Goal: Contribute content: Add original content to the website for others to see

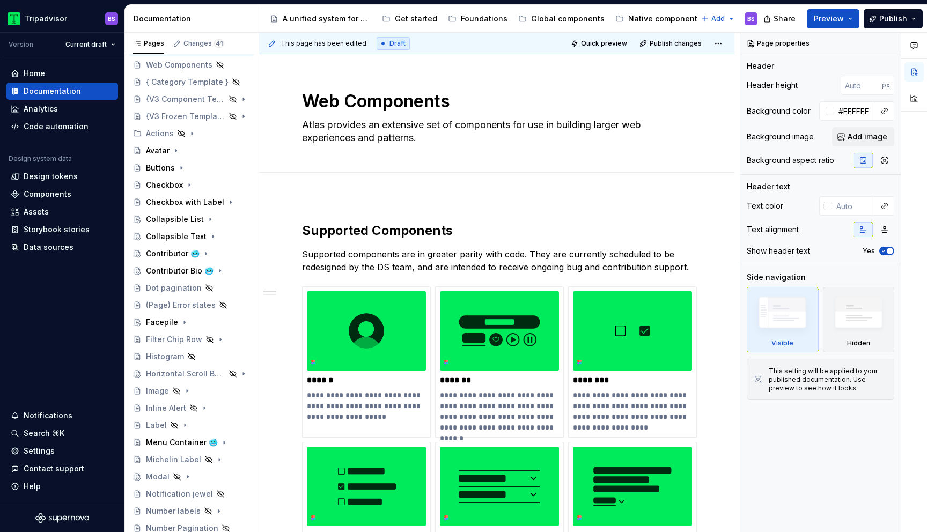
scroll to position [43, 0]
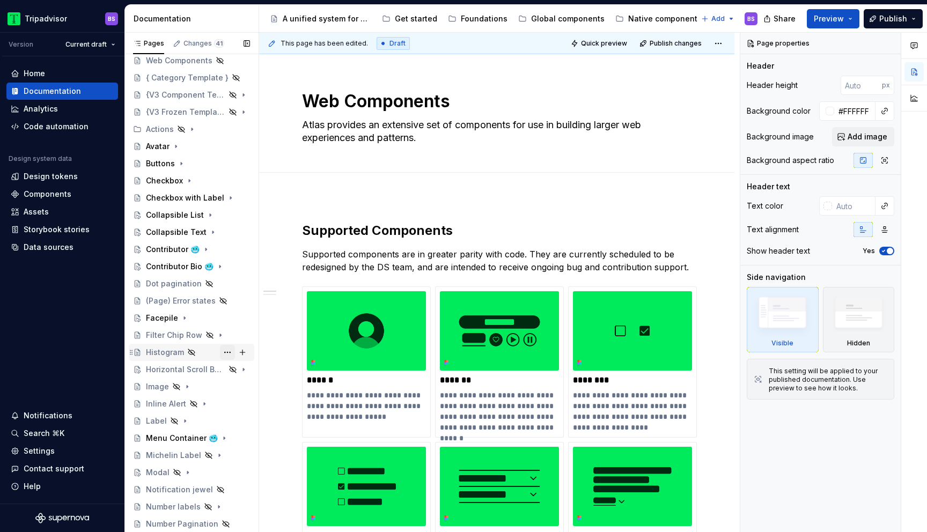
click at [227, 350] on button "Page tree" at bounding box center [227, 352] width 15 height 15
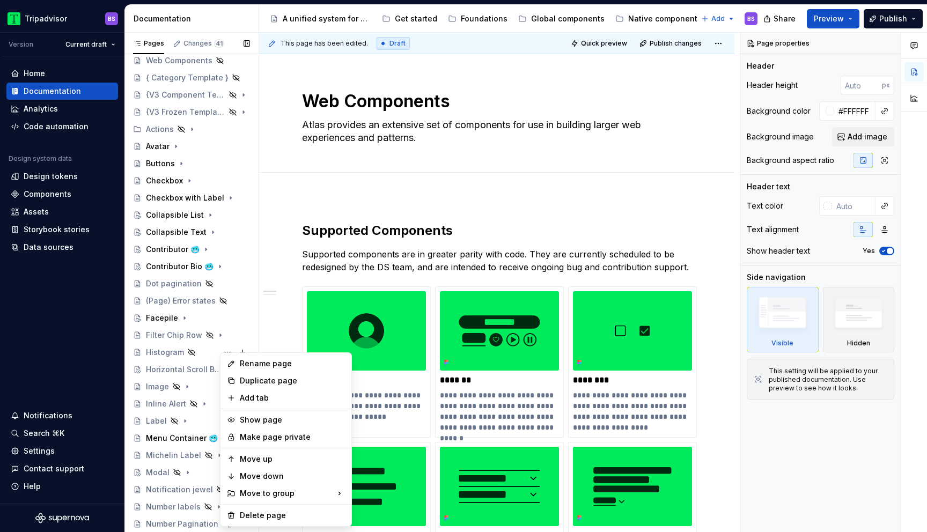
click at [205, 351] on div "Pages Changes 41 Add Accessibility guide for tree Page tree. Navigate the tree …" at bounding box center [191, 285] width 134 height 504
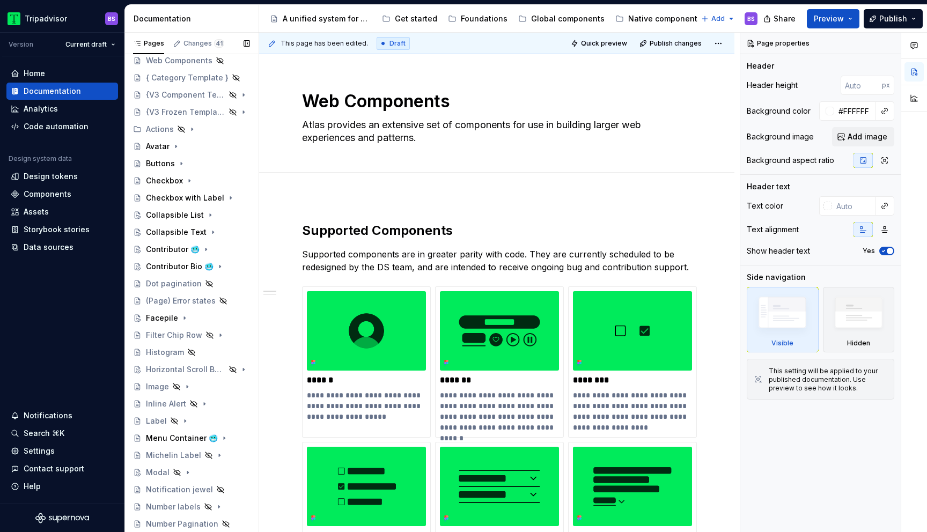
click at [205, 351] on div "Histogram" at bounding box center [198, 352] width 104 height 11
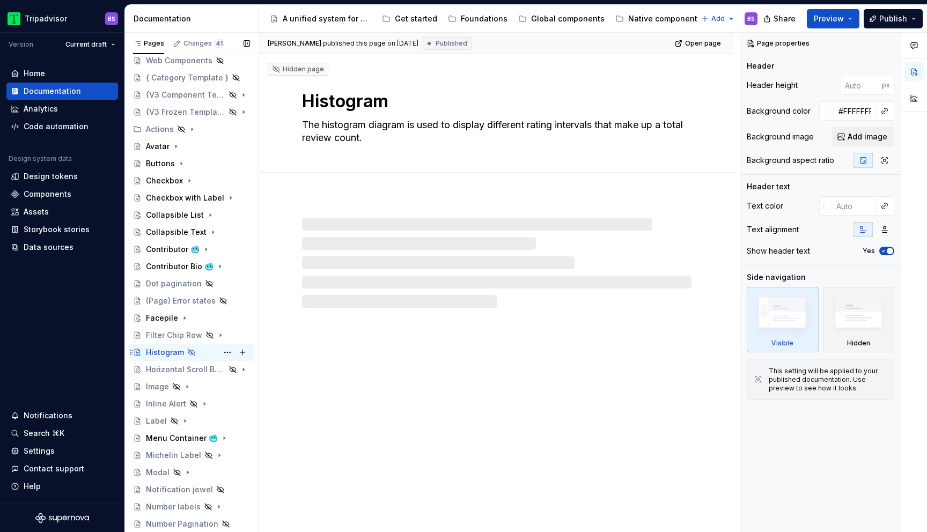
click at [197, 351] on div "Histogram BS" at bounding box center [198, 352] width 104 height 15
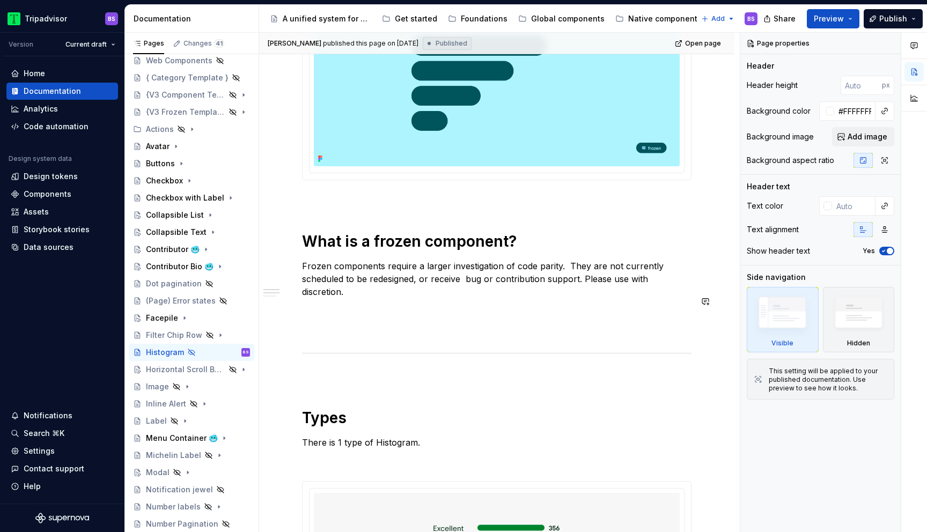
scroll to position [33, 0]
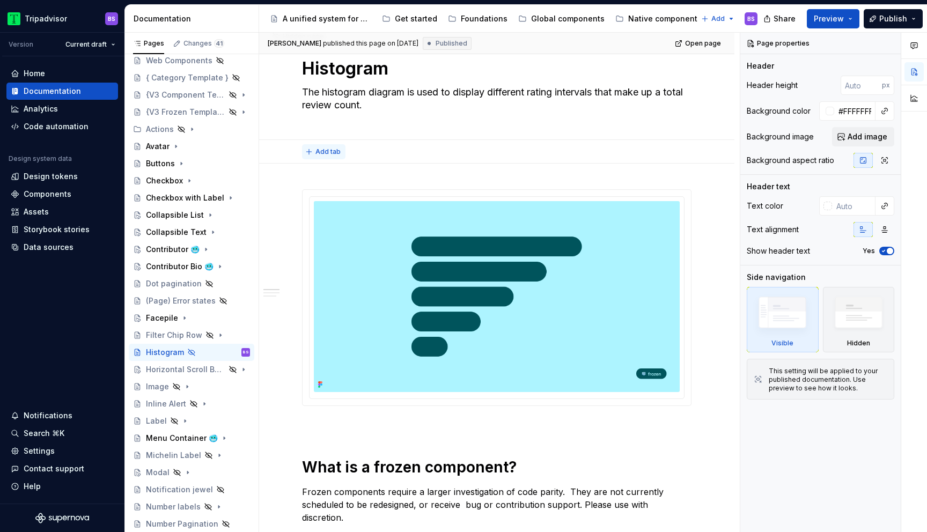
type textarea "*"
click at [333, 151] on span "Add tab" at bounding box center [328, 152] width 25 height 9
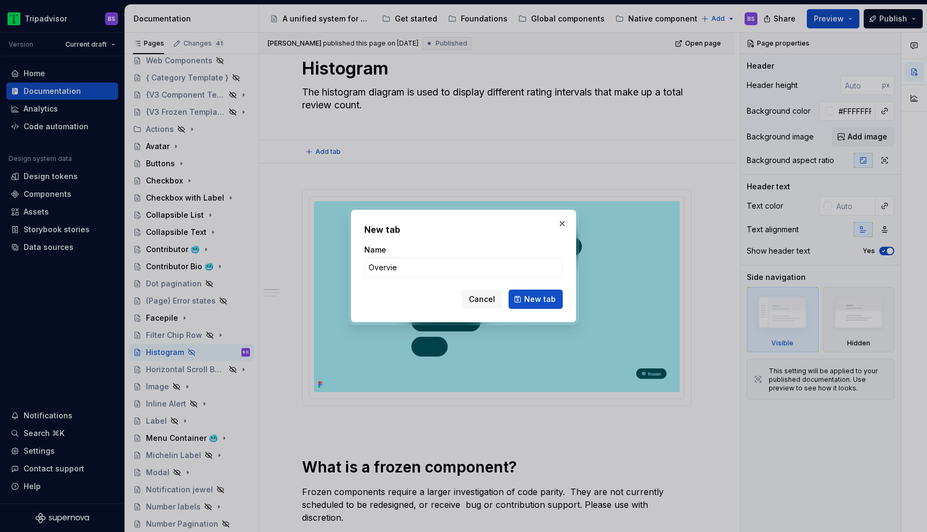
type input "Overview"
click button "New tab" at bounding box center [536, 299] width 54 height 19
type textarea "*"
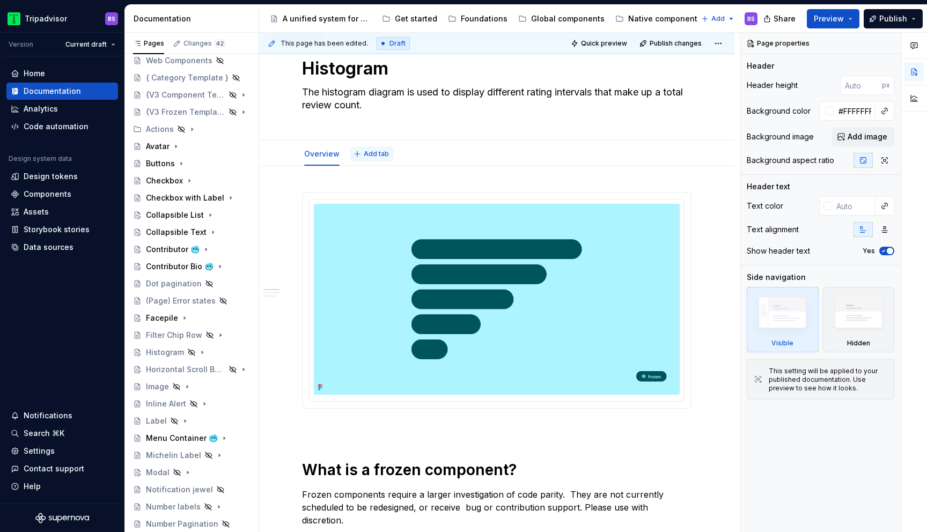
click at [376, 155] on span "Add tab" at bounding box center [376, 154] width 25 height 9
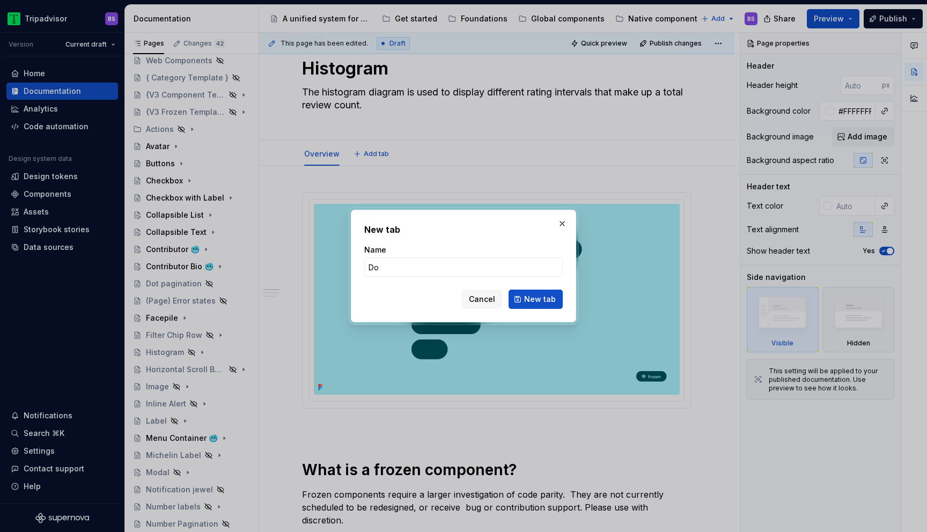
type input "Dos"
type textarea "*"
type input "Do's & Don"
type textarea "*"
type input "Do's & Don'ts"
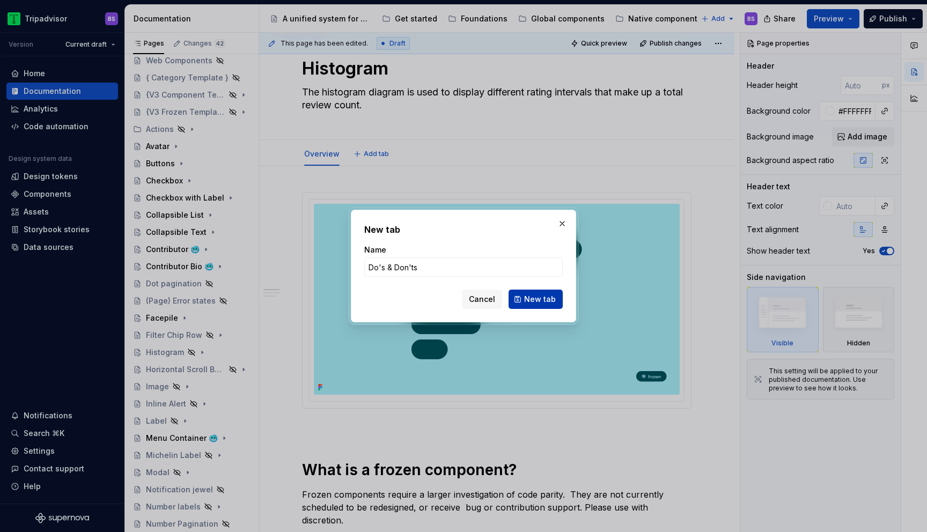
click at [545, 301] on span "New tab" at bounding box center [540, 299] width 32 height 11
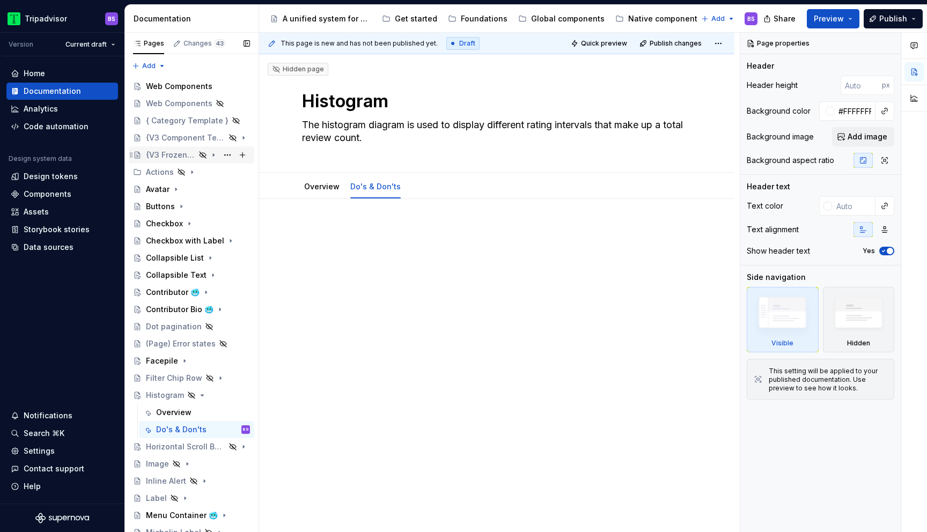
click at [185, 150] on div "{V3 Frozen Template}" at bounding box center [170, 155] width 49 height 11
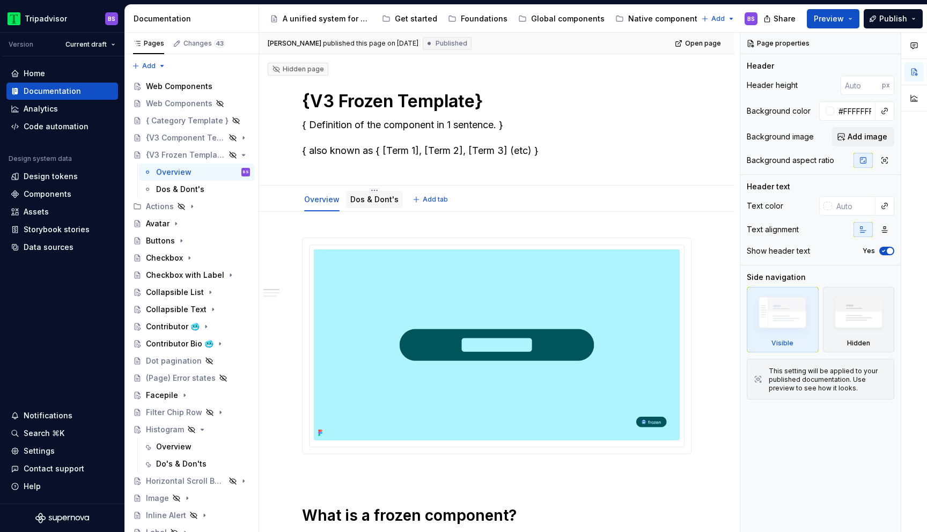
click at [384, 201] on link "Dos & Dont's" at bounding box center [374, 199] width 48 height 9
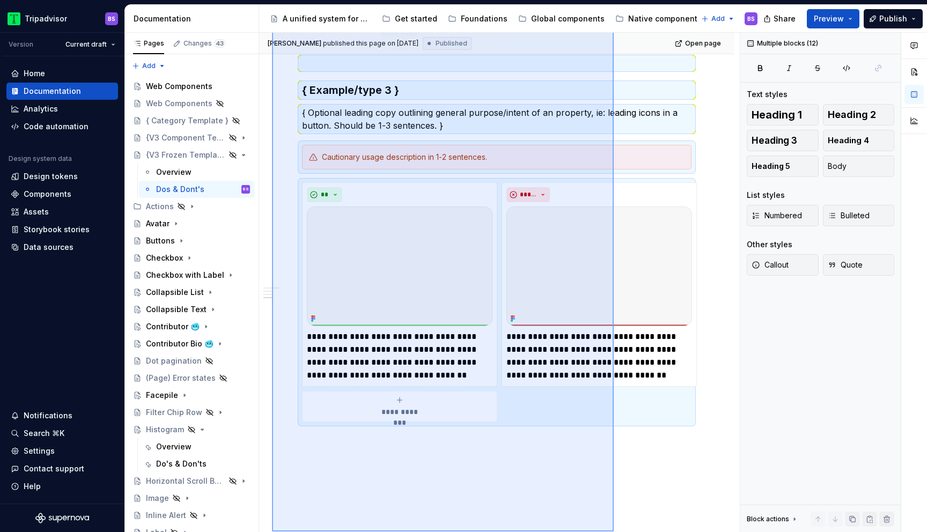
scroll to position [875, 0]
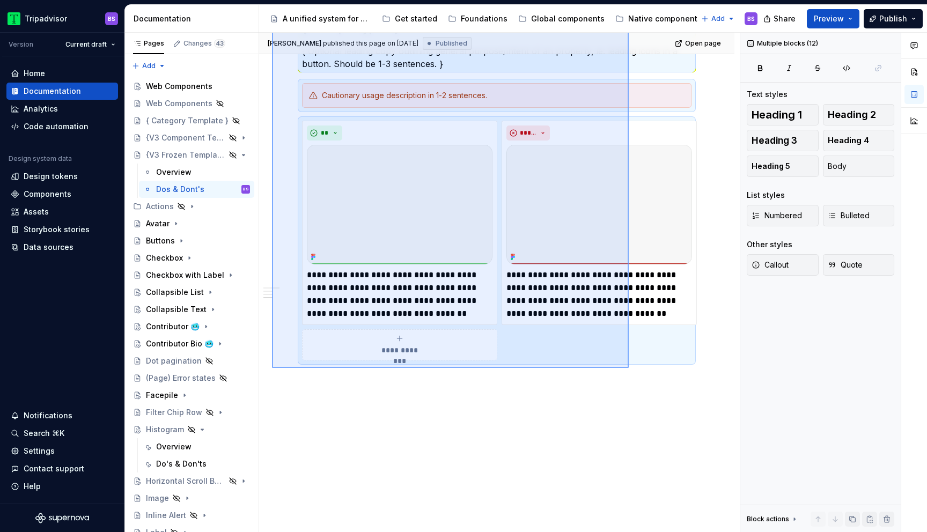
drag, startPoint x: 272, startPoint y: 227, endPoint x: 635, endPoint y: 391, distance: 398.7
click at [635, 391] on div "**********" at bounding box center [499, 283] width 481 height 500
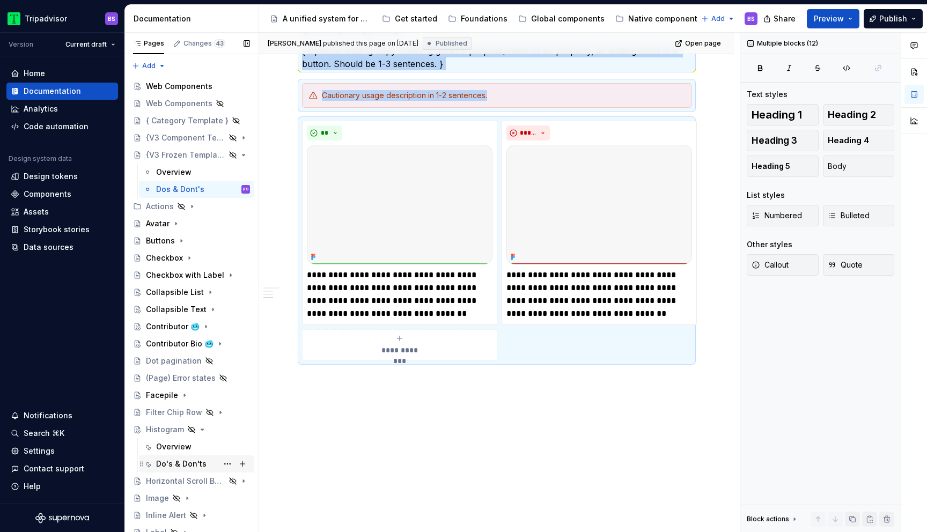
click at [197, 460] on div "Do's & Don'ts" at bounding box center [181, 464] width 50 height 11
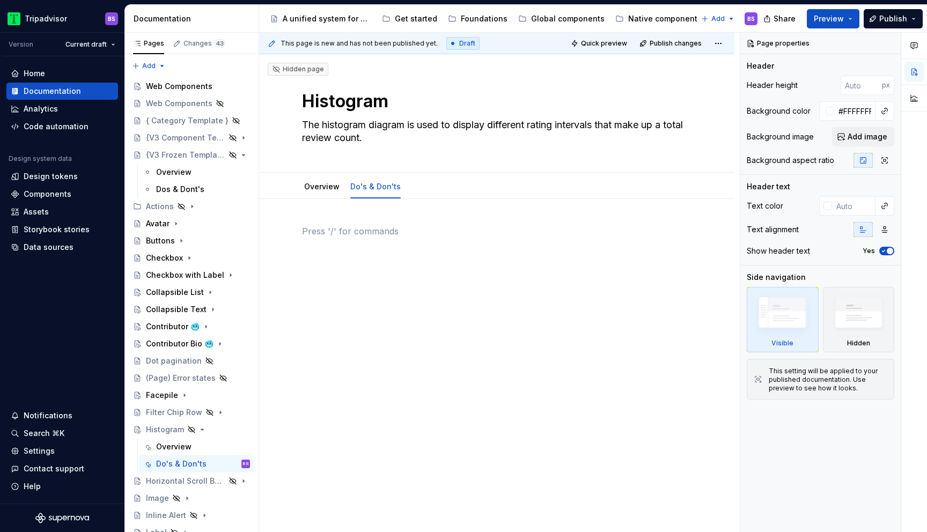
click at [376, 229] on p at bounding box center [497, 231] width 390 height 13
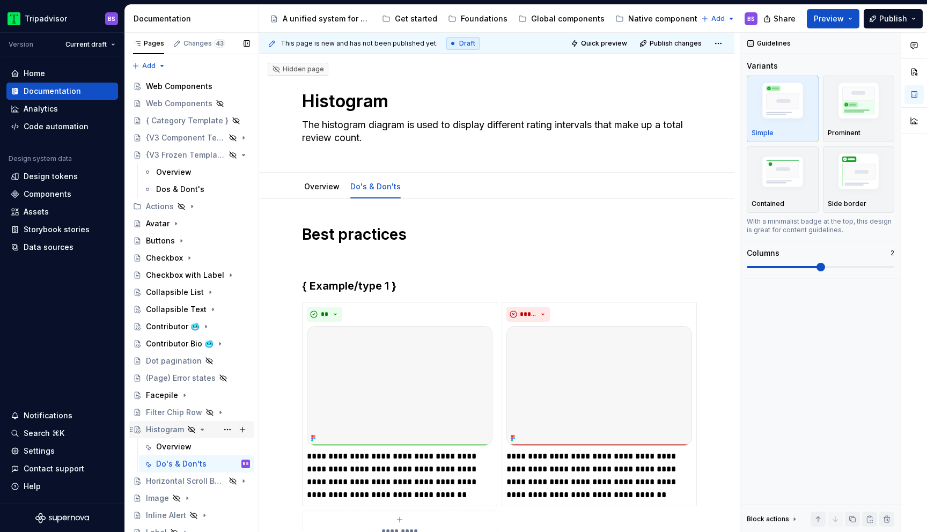
click at [202, 430] on icon "Page tree" at bounding box center [202, 430] width 9 height 9
click at [215, 156] on icon "Page tree" at bounding box center [213, 155] width 9 height 9
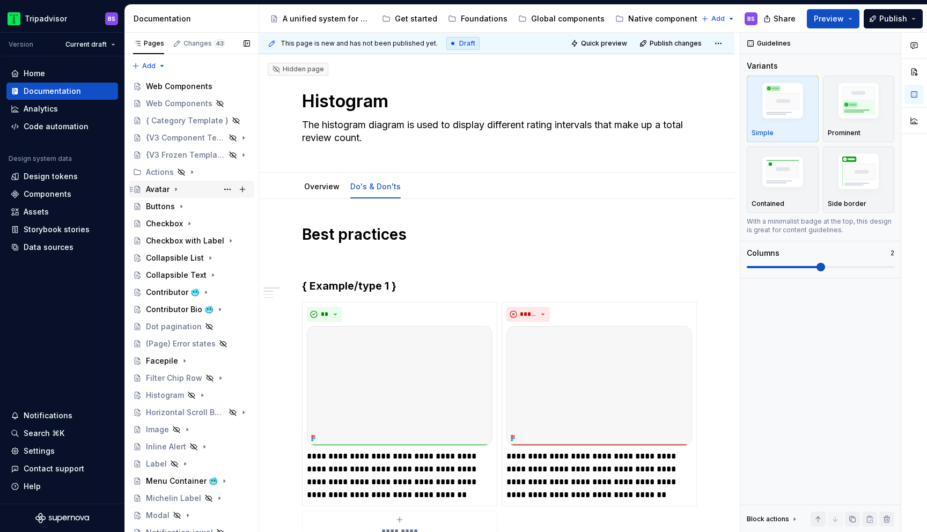
click at [179, 189] on icon "Page tree" at bounding box center [176, 189] width 9 height 9
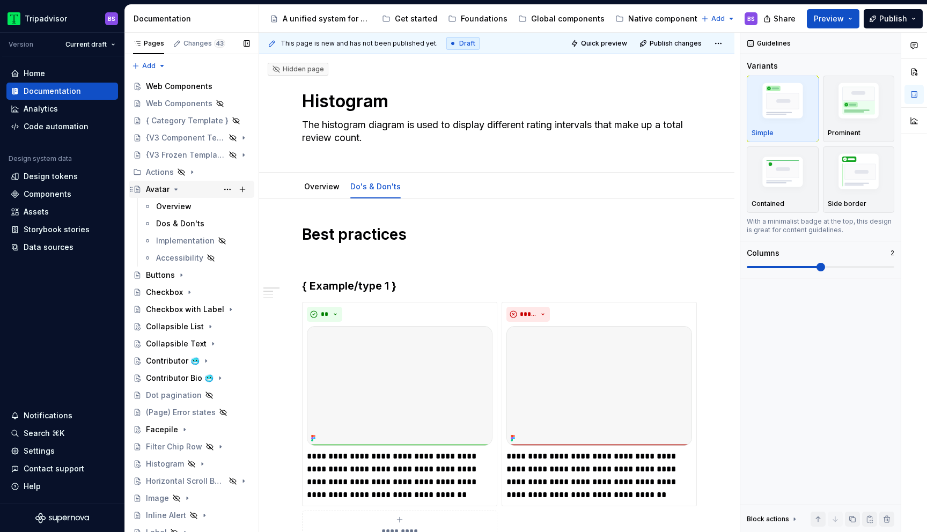
click at [179, 189] on icon "Page tree" at bounding box center [176, 189] width 9 height 9
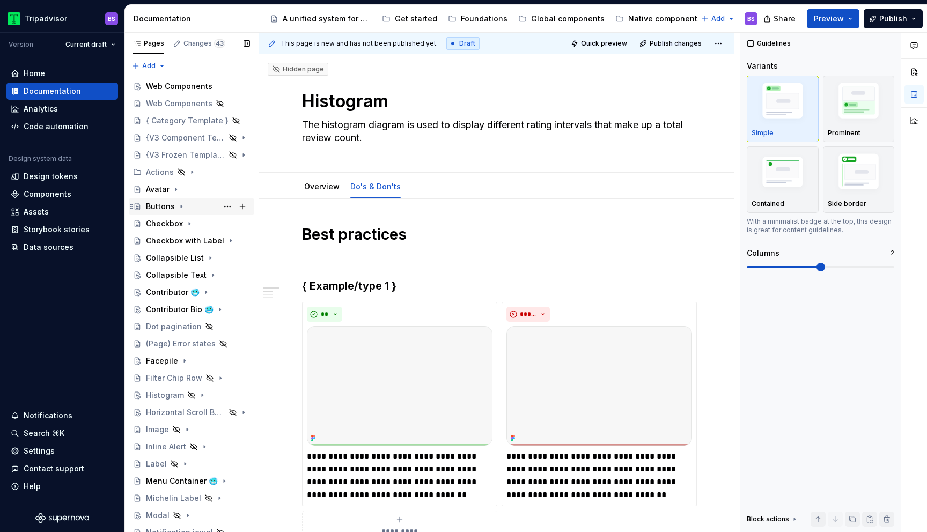
click at [181, 208] on icon "Page tree" at bounding box center [181, 206] width 9 height 9
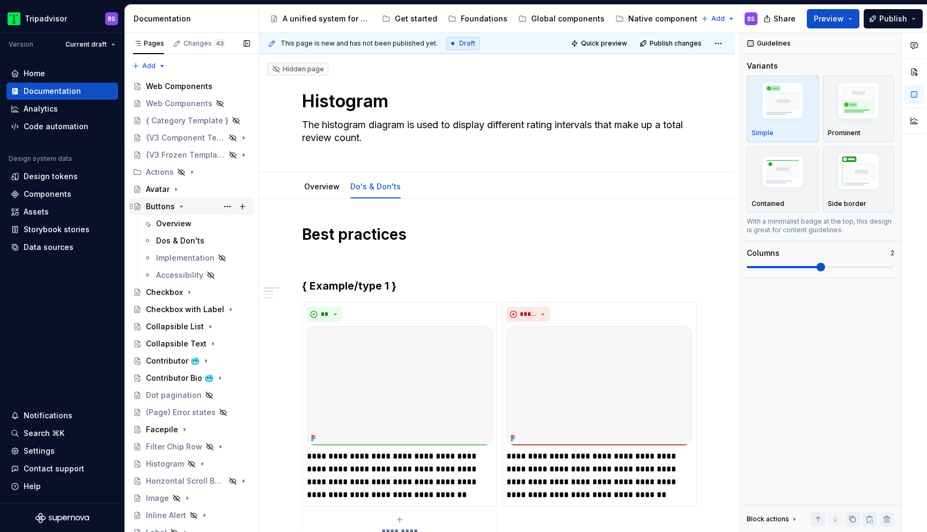
click at [181, 208] on icon "Page tree" at bounding box center [181, 206] width 9 height 9
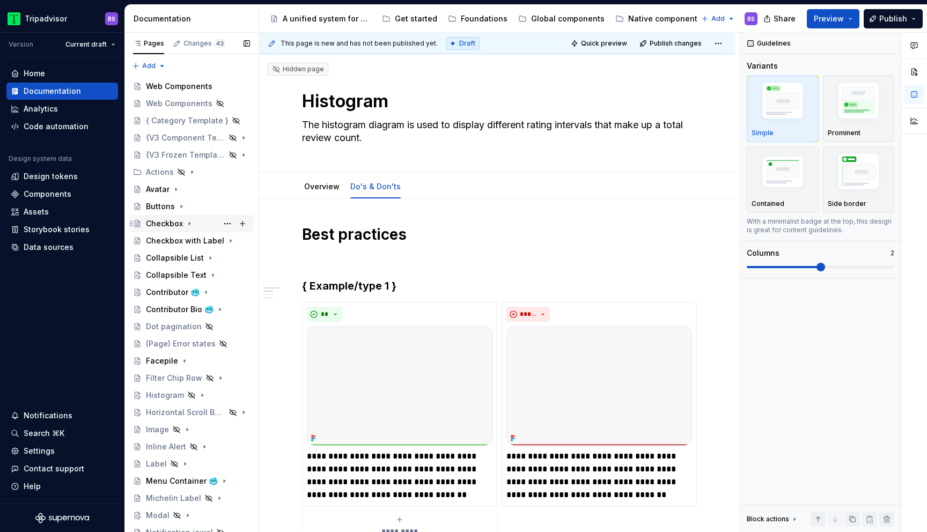
click at [189, 223] on icon "Page tree" at bounding box center [189, 224] width 1 height 3
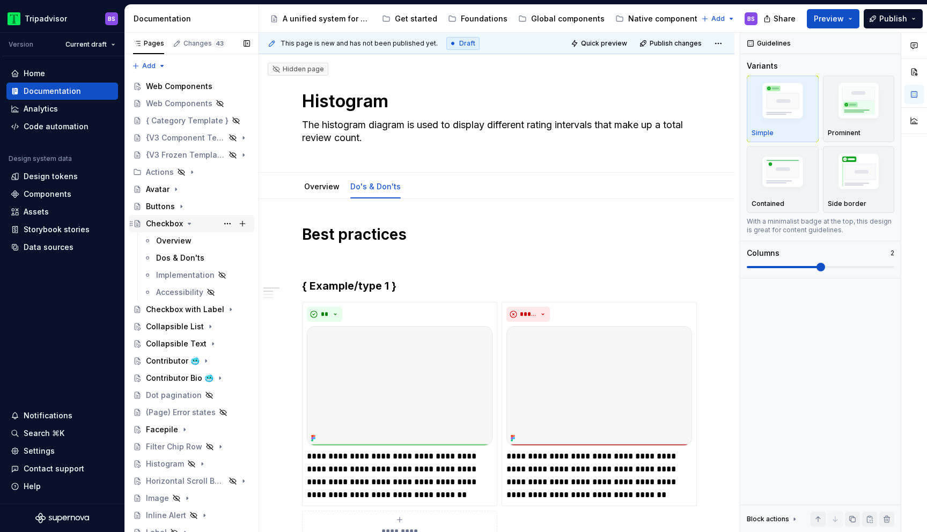
click at [188, 223] on icon "Page tree" at bounding box center [189, 223] width 3 height 1
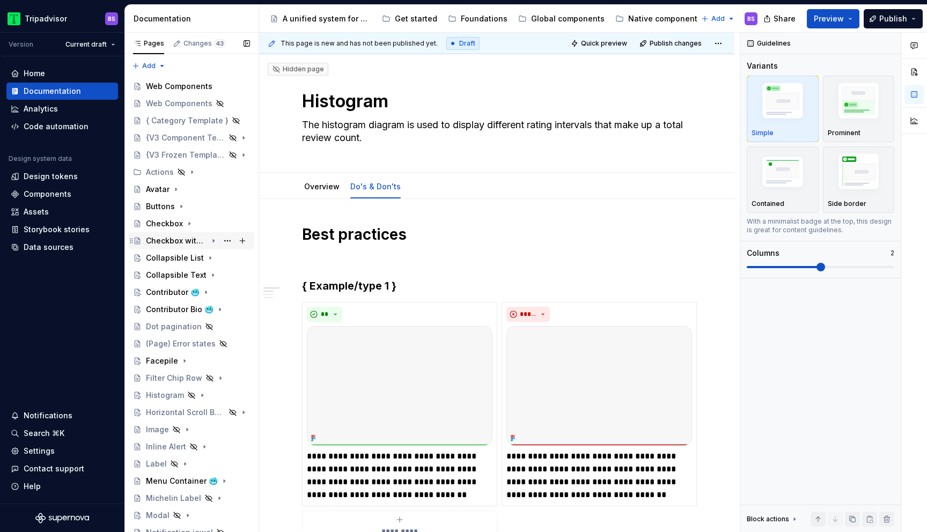
click at [215, 241] on icon "Page tree" at bounding box center [213, 241] width 9 height 9
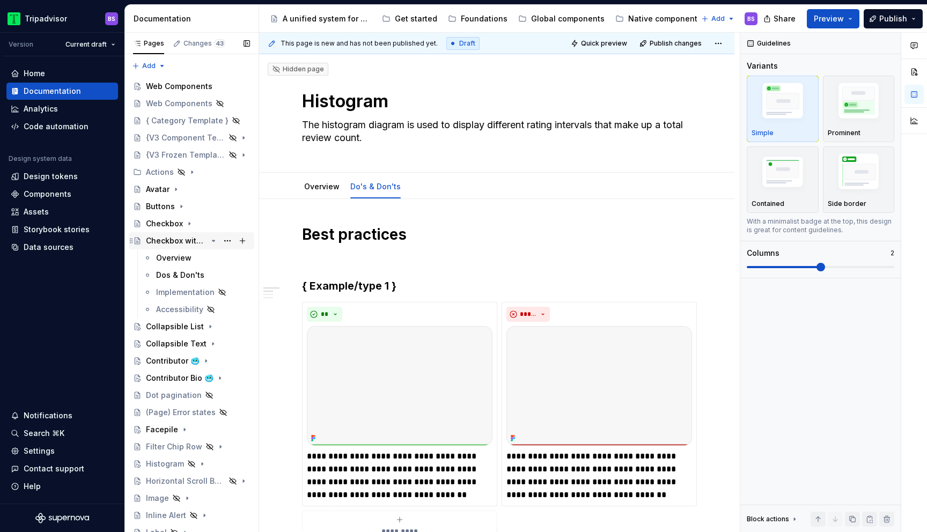
click at [215, 241] on icon "Page tree" at bounding box center [213, 241] width 9 height 9
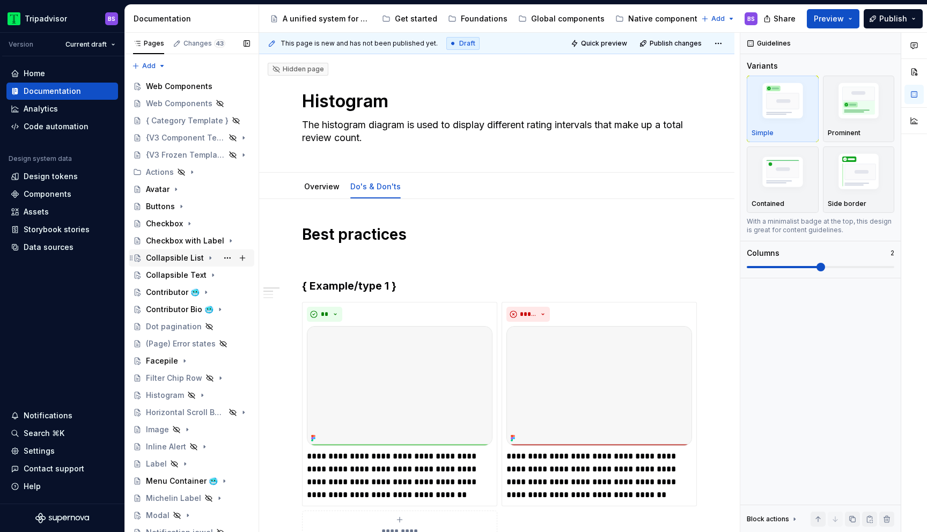
click at [206, 260] on icon "Page tree" at bounding box center [210, 258] width 9 height 9
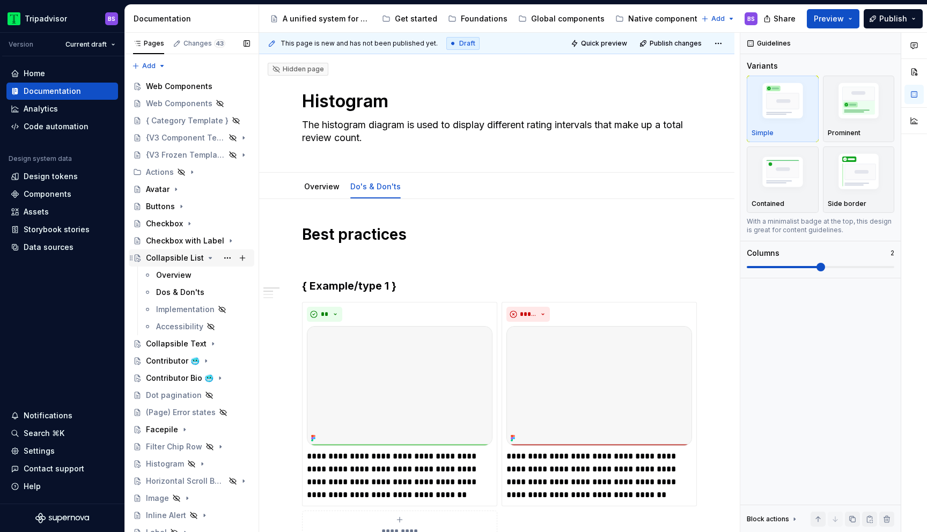
click at [206, 260] on icon "Page tree" at bounding box center [210, 258] width 9 height 9
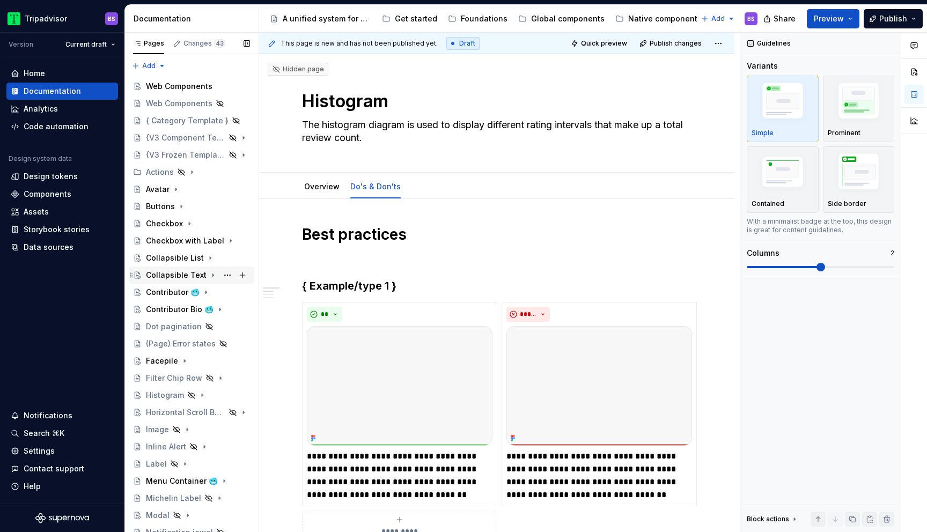
click at [209, 276] on icon "Page tree" at bounding box center [213, 275] width 9 height 9
click at [208, 294] on div "Contributor 🥶" at bounding box center [198, 292] width 104 height 15
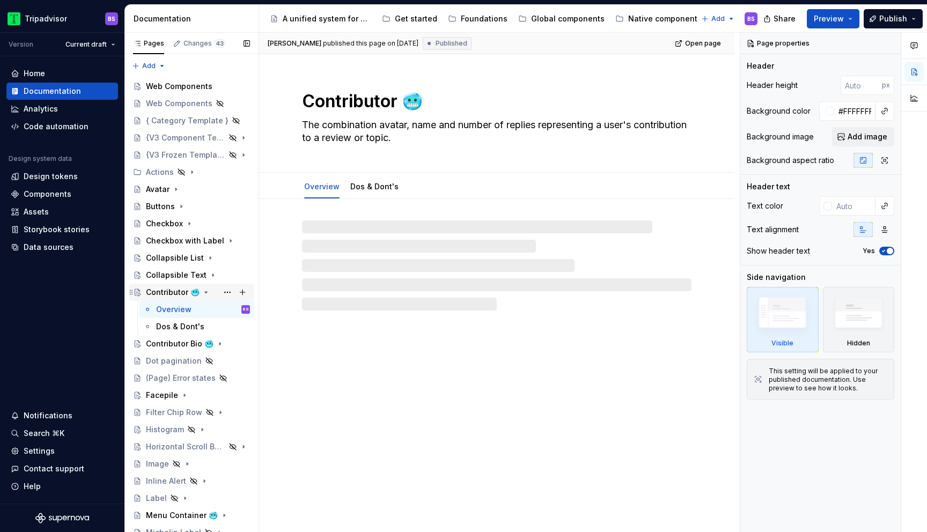
click at [204, 289] on icon "Page tree" at bounding box center [206, 292] width 9 height 9
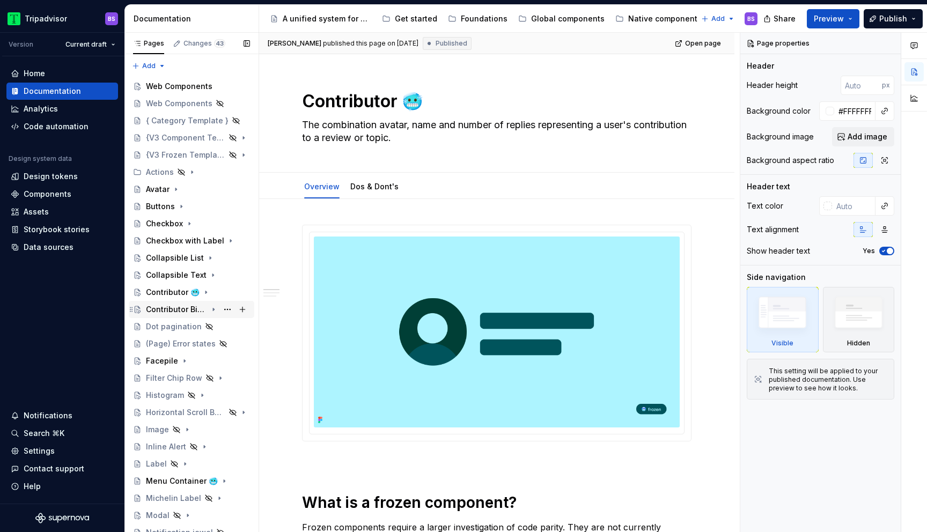
click at [216, 310] on icon "Page tree" at bounding box center [213, 309] width 9 height 9
click at [215, 310] on icon "Page tree" at bounding box center [213, 309] width 9 height 9
click at [209, 360] on div "Facepile" at bounding box center [198, 361] width 104 height 15
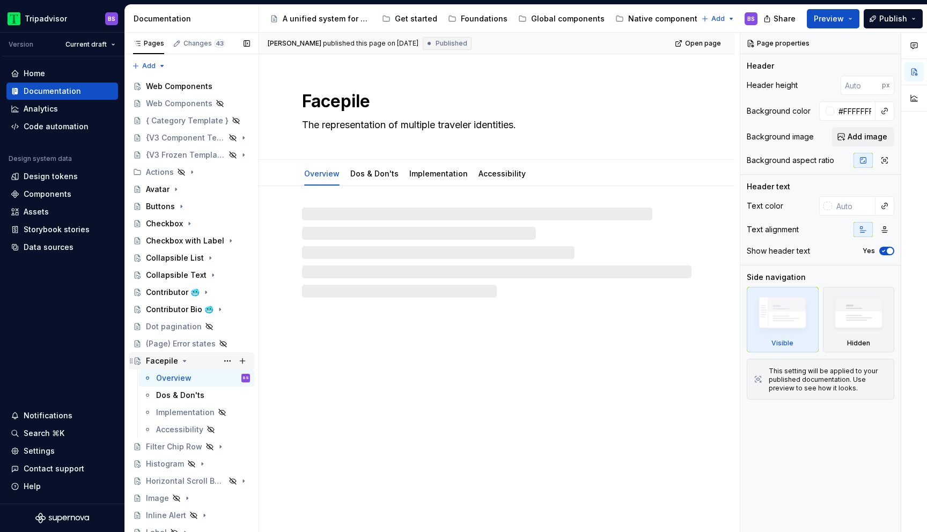
click at [203, 359] on div "Facepile" at bounding box center [198, 361] width 104 height 15
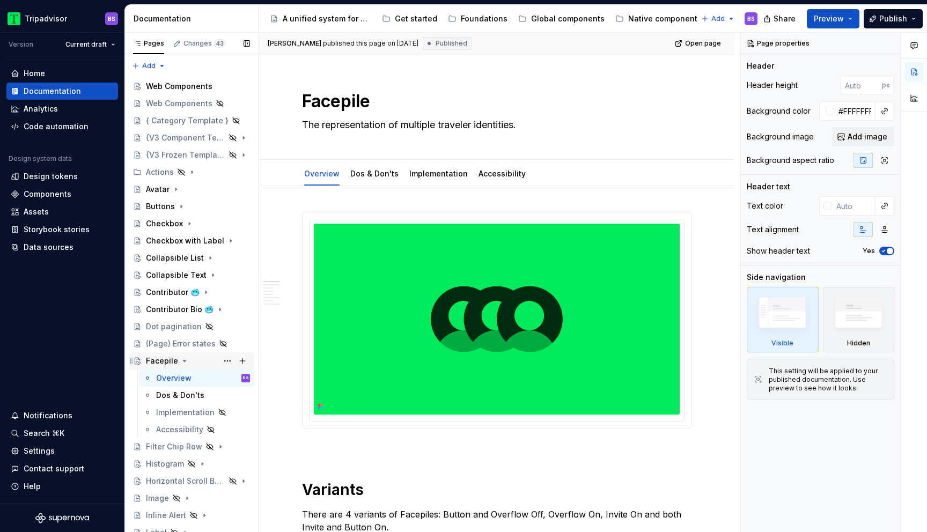
click at [184, 361] on icon "Page tree" at bounding box center [184, 361] width 9 height 9
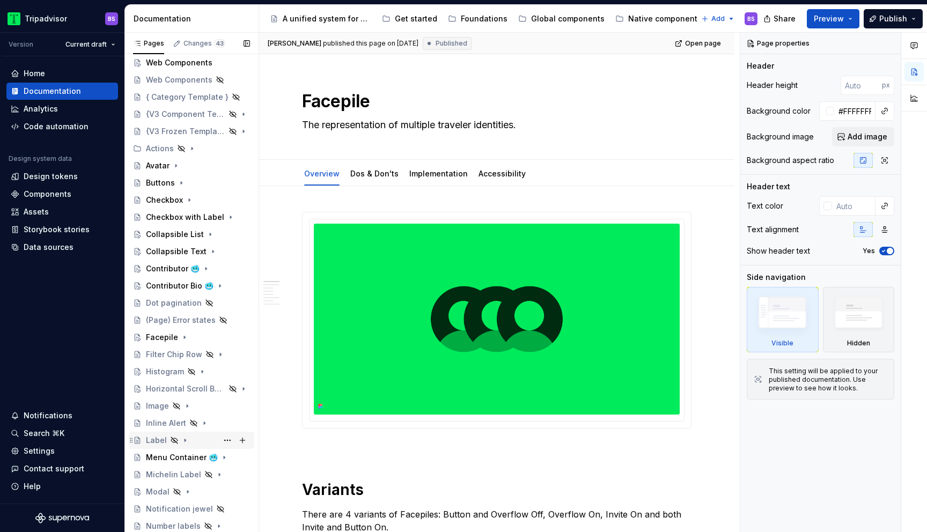
scroll to position [63, 0]
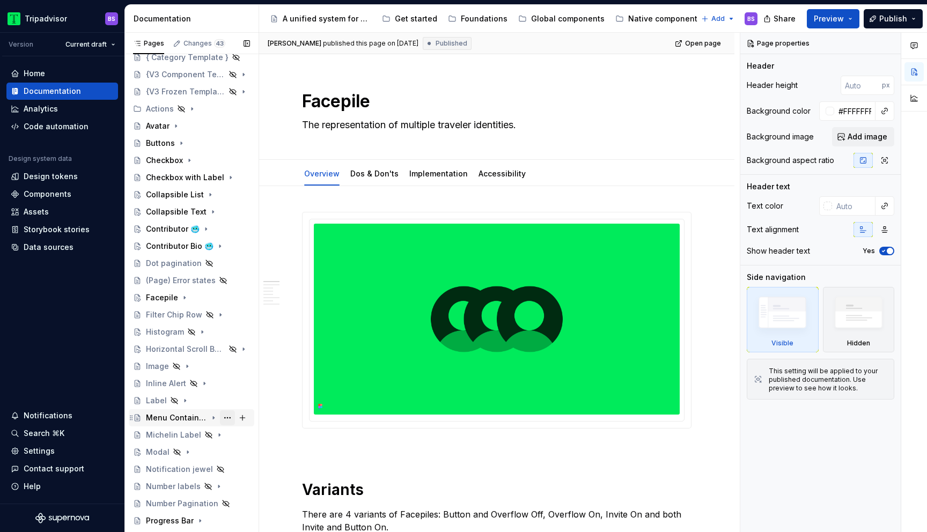
click at [220, 419] on button "Page tree" at bounding box center [227, 418] width 15 height 15
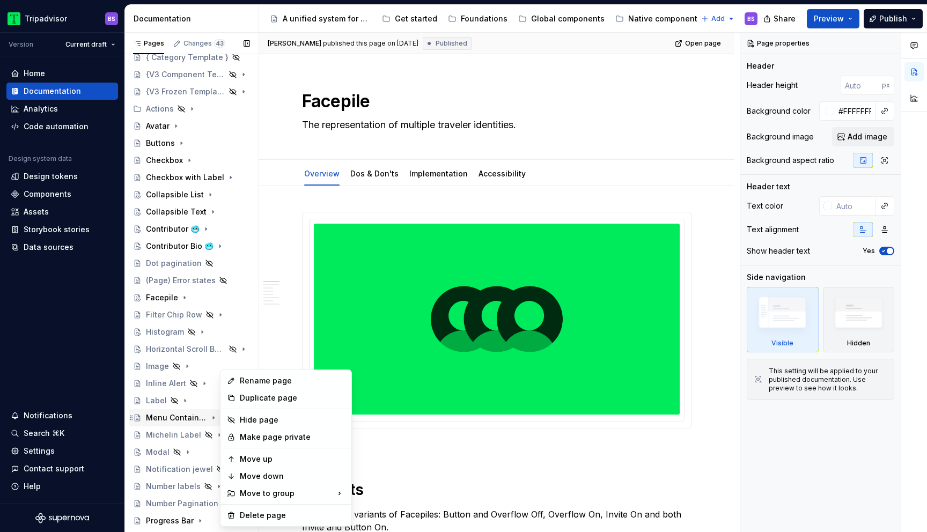
click at [215, 417] on div "Pages Changes 43 Add Accessibility guide for tree Page tree. Navigate the tree …" at bounding box center [191, 285] width 134 height 504
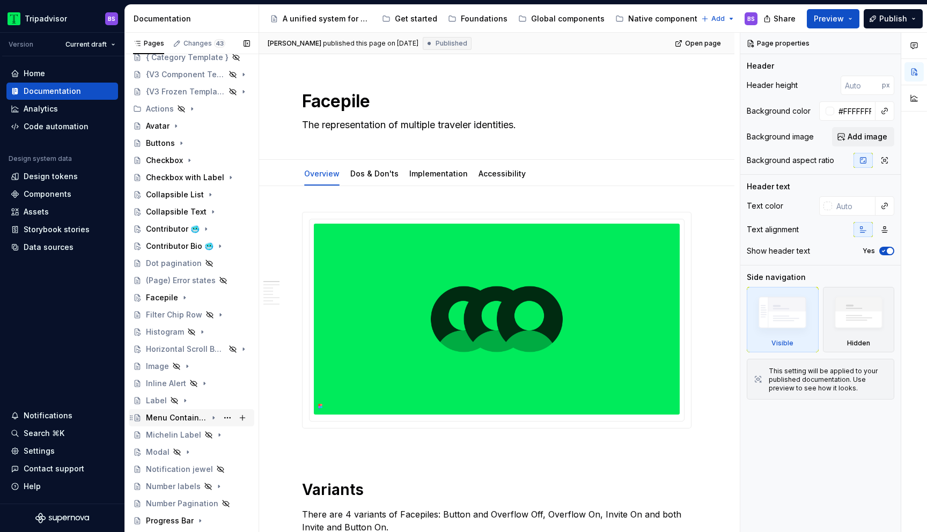
click at [215, 417] on icon "Page tree" at bounding box center [213, 418] width 9 height 9
click at [215, 417] on icon "Page tree" at bounding box center [214, 417] width 3 height 1
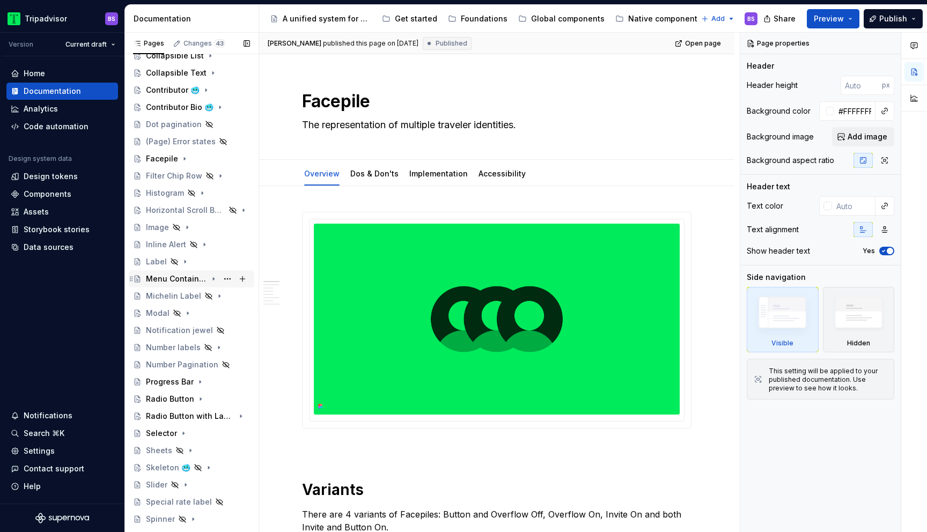
scroll to position [203, 0]
click at [201, 378] on icon "Page tree" at bounding box center [200, 381] width 9 height 9
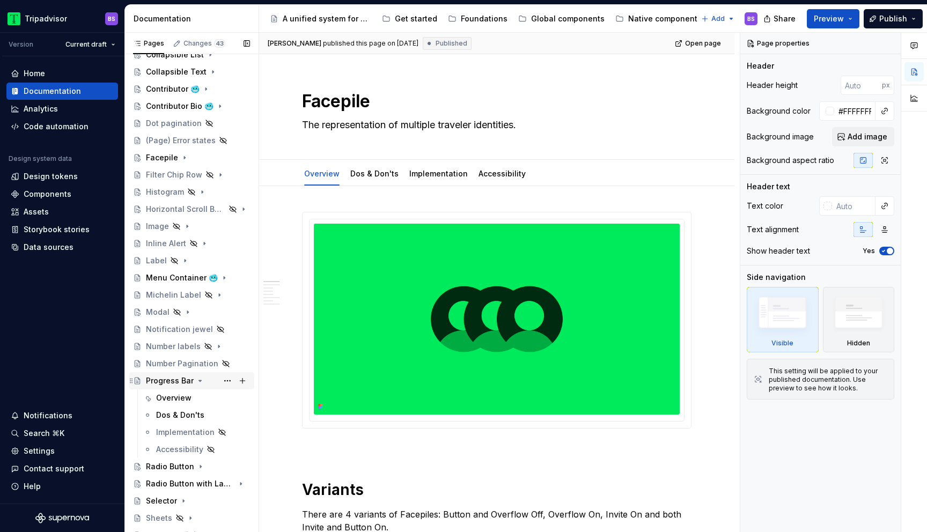
click at [201, 378] on icon "Page tree" at bounding box center [200, 381] width 9 height 9
click at [201, 375] on div "Progress Bar" at bounding box center [198, 380] width 104 height 15
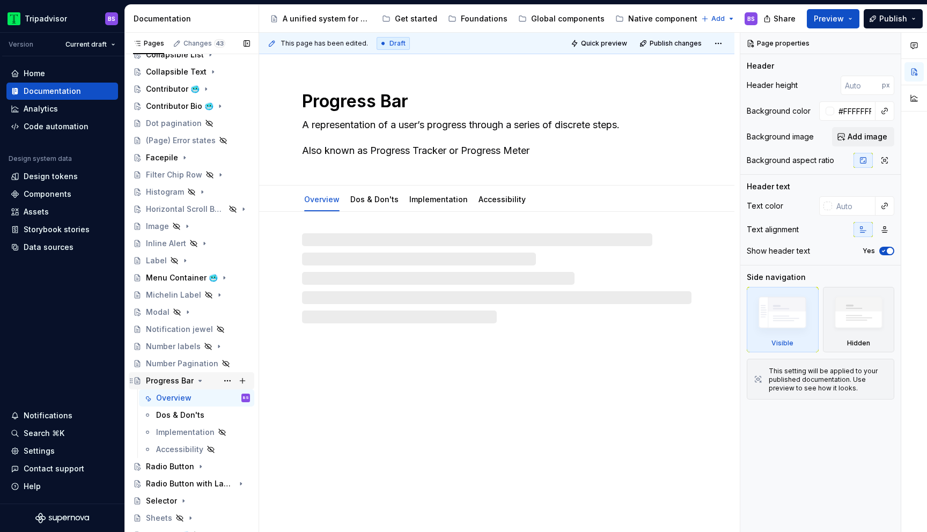
click at [201, 375] on div "Progress Bar" at bounding box center [198, 380] width 104 height 15
click at [200, 378] on icon "Page tree" at bounding box center [200, 381] width 9 height 9
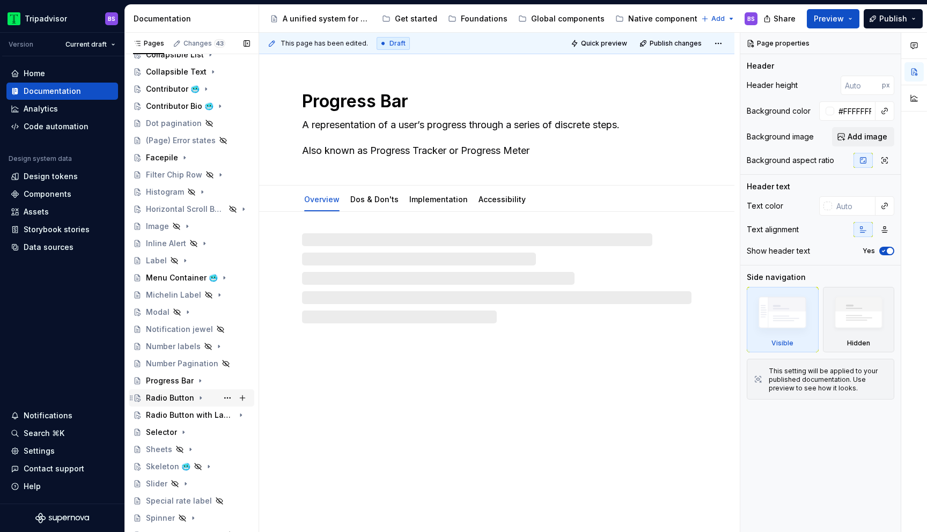
click at [200, 398] on icon "Page tree" at bounding box center [200, 398] width 1 height 3
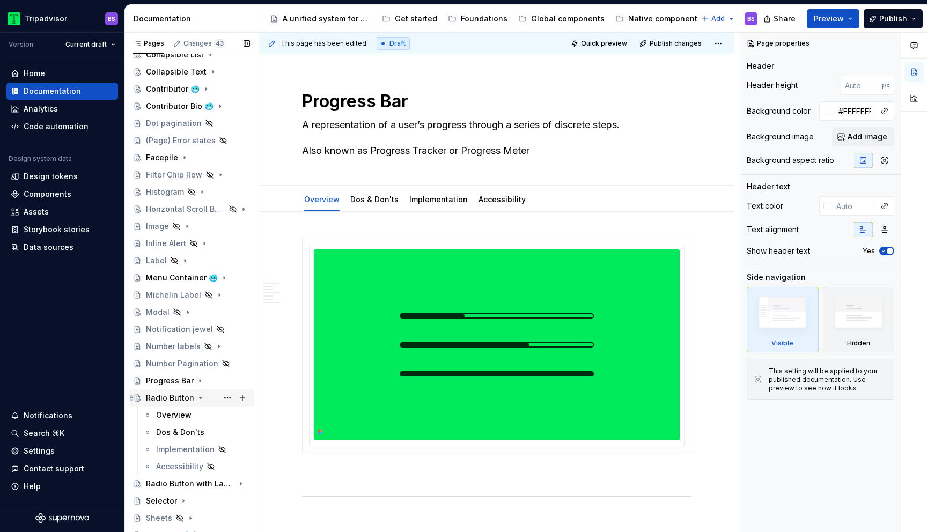
click at [200, 398] on icon "Page tree" at bounding box center [201, 398] width 3 height 1
click at [213, 415] on icon "Page tree" at bounding box center [213, 415] width 1 height 3
click at [213, 415] on icon "Page tree" at bounding box center [214, 415] width 3 height 1
click at [183, 433] on icon "Page tree" at bounding box center [183, 432] width 1 height 3
click at [182, 433] on icon "Page tree" at bounding box center [183, 432] width 3 height 1
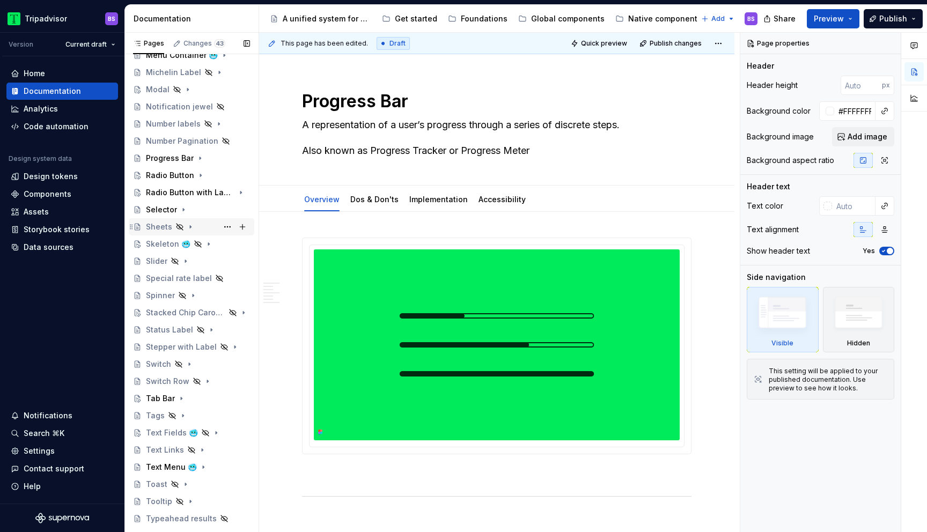
scroll to position [448, 0]
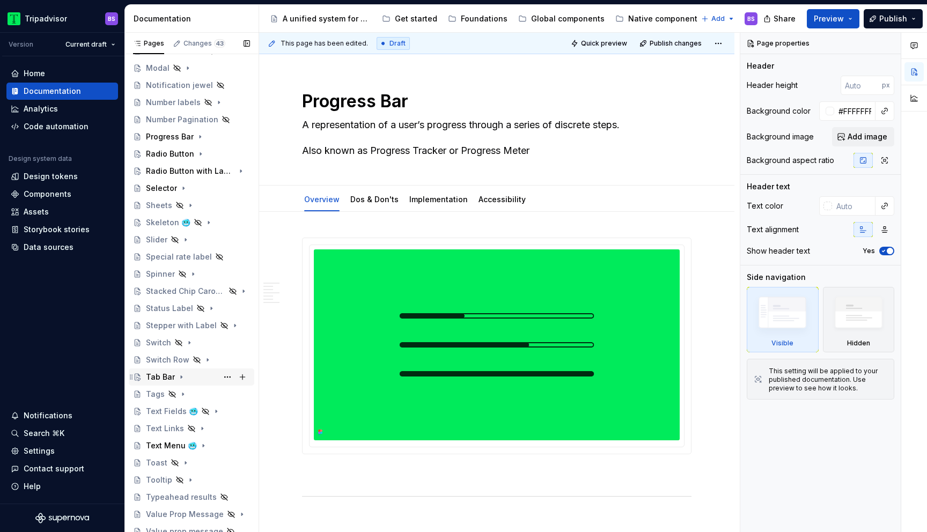
click at [180, 374] on icon "Page tree" at bounding box center [181, 377] width 9 height 9
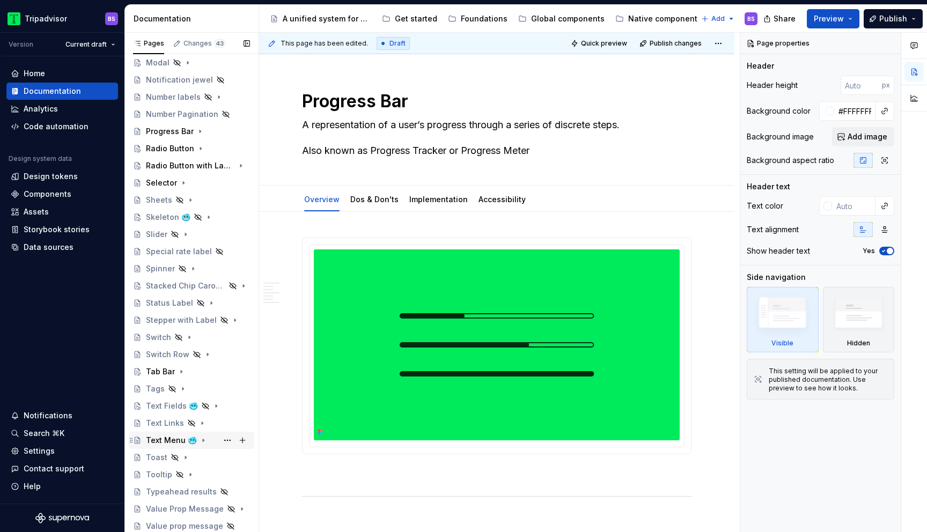
click at [201, 440] on icon "Page tree" at bounding box center [203, 440] width 9 height 9
click at [225, 473] on button "Page tree" at bounding box center [227, 474] width 15 height 15
click at [191, 474] on div "Pages Changes 43 Add Accessibility guide for tree Page tree. Navigate the tree …" at bounding box center [191, 285] width 134 height 504
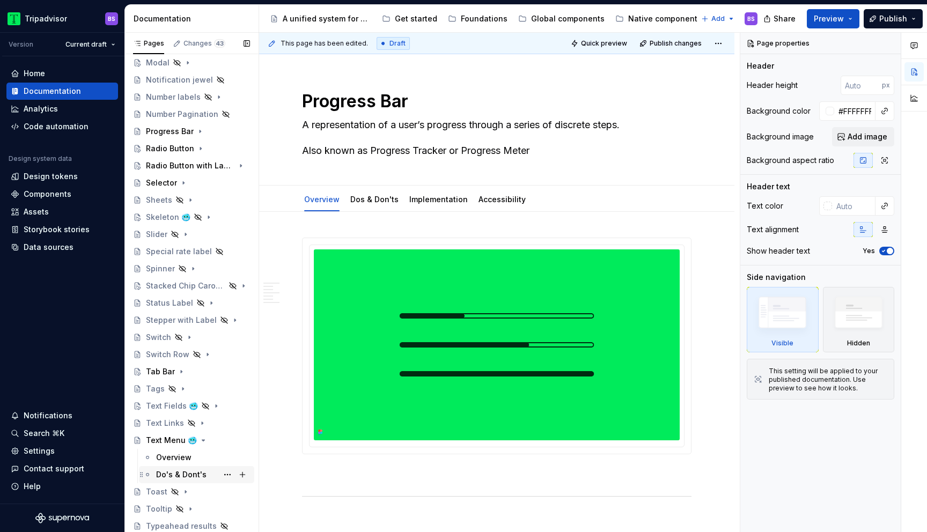
click at [191, 474] on div "Do's & Dont's" at bounding box center [181, 475] width 50 height 11
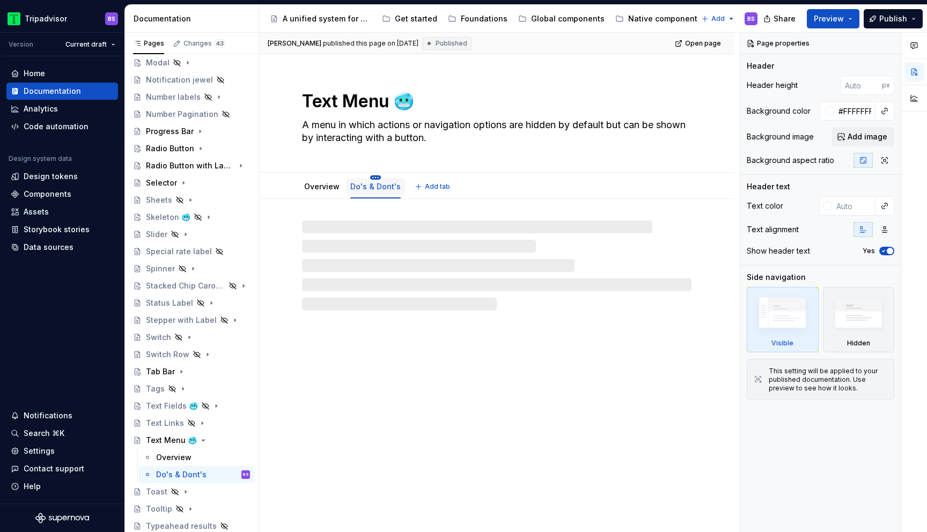
click at [372, 177] on html "Tripadvisor BS Version Current draft Home Documentation Analytics Code automati…" at bounding box center [463, 266] width 927 height 532
type textarea "*"
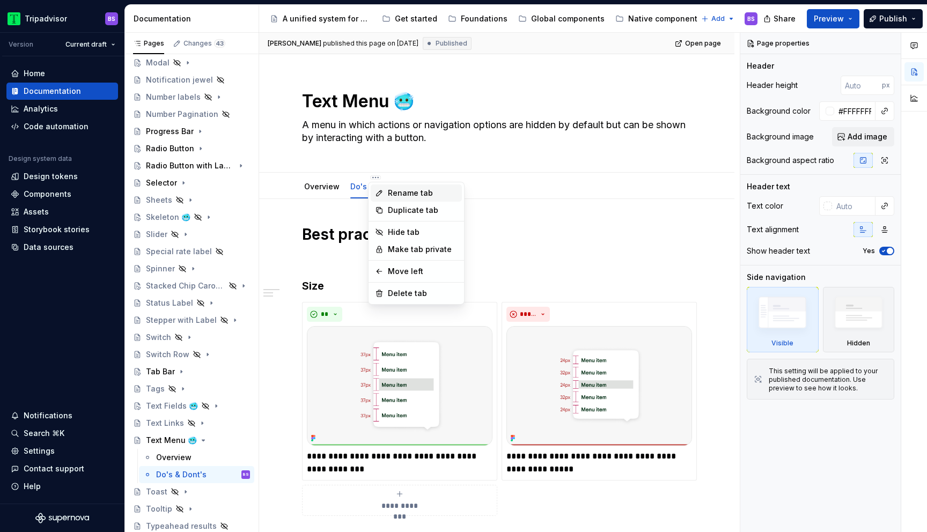
click at [392, 189] on div "Rename tab" at bounding box center [423, 193] width 70 height 11
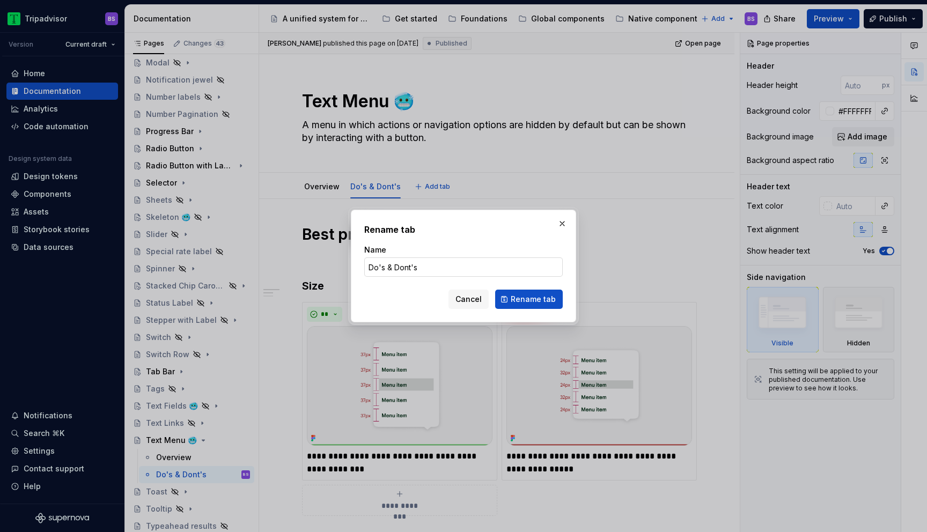
click at [410, 267] on input "Do's & Dont's" at bounding box center [463, 267] width 199 height 19
type input "Do's & Don'ts"
click at [524, 297] on span "Rename tab" at bounding box center [533, 299] width 45 height 11
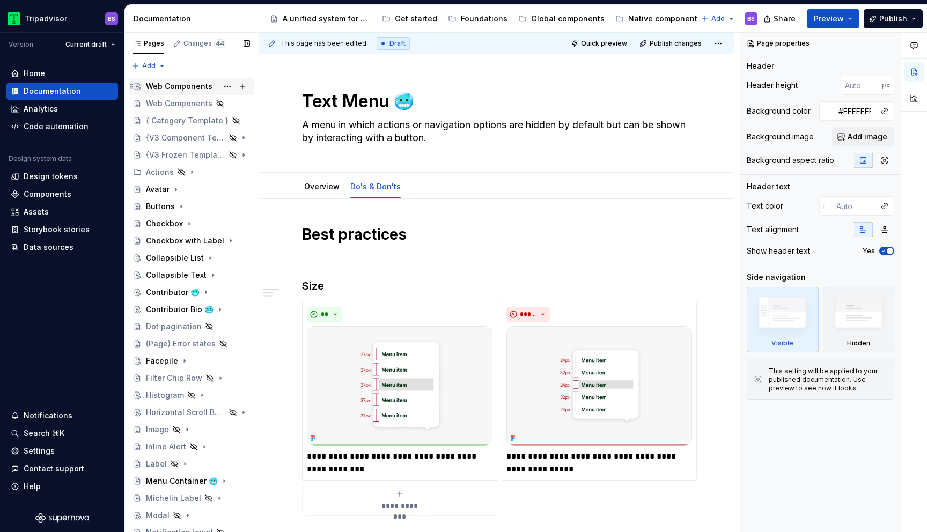
click at [206, 84] on div "Web Components" at bounding box center [179, 86] width 67 height 11
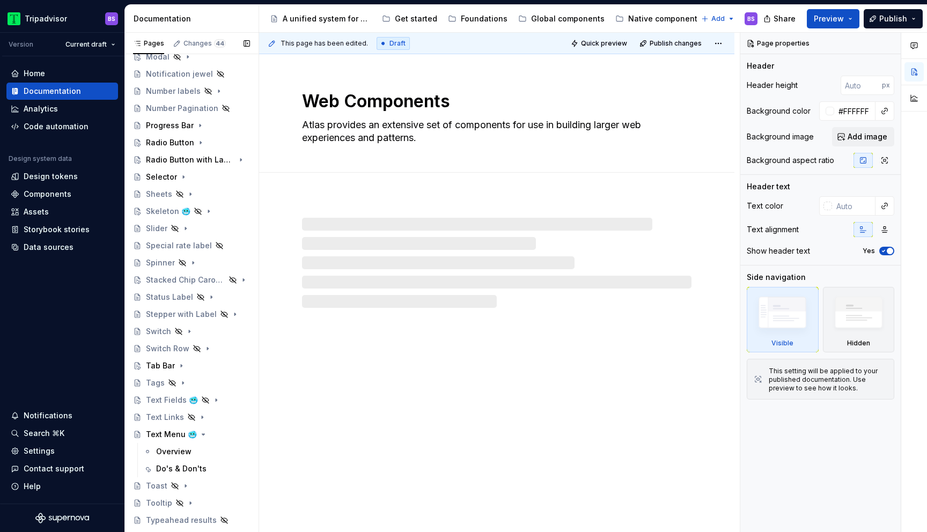
scroll to position [487, 0]
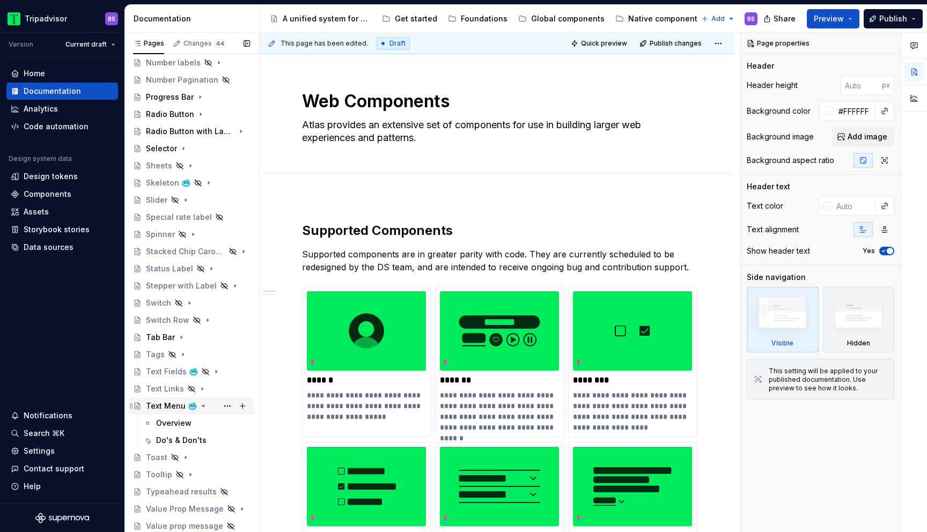
click at [199, 406] on icon "Page tree" at bounding box center [203, 406] width 9 height 9
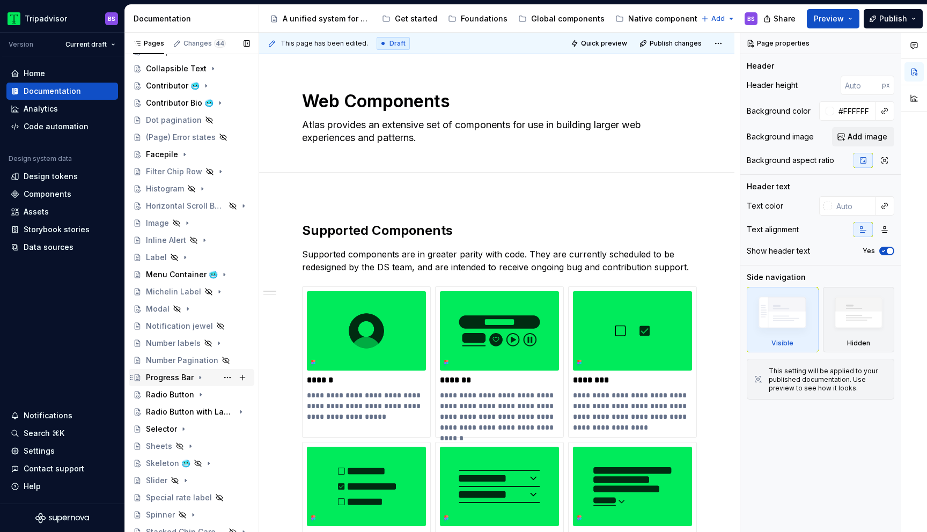
scroll to position [0, 0]
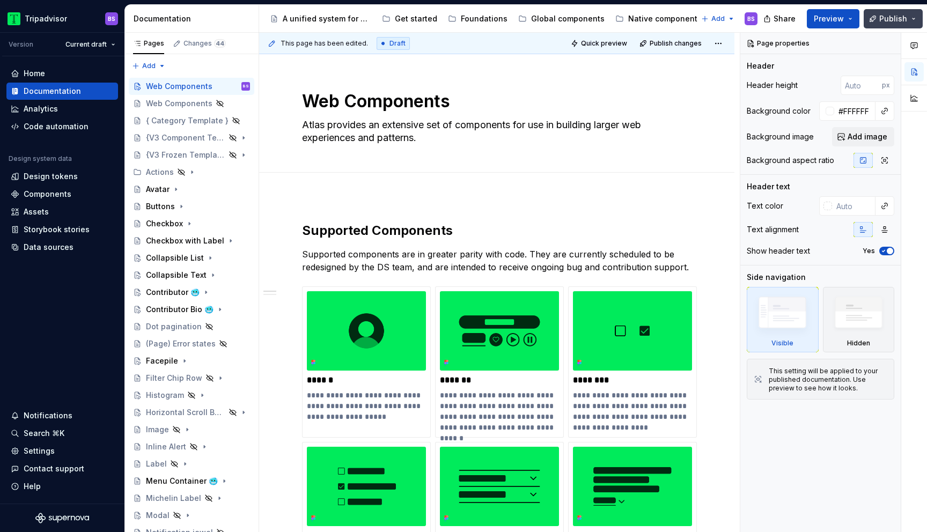
click at [880, 19] on button "Publish" at bounding box center [893, 18] width 59 height 19
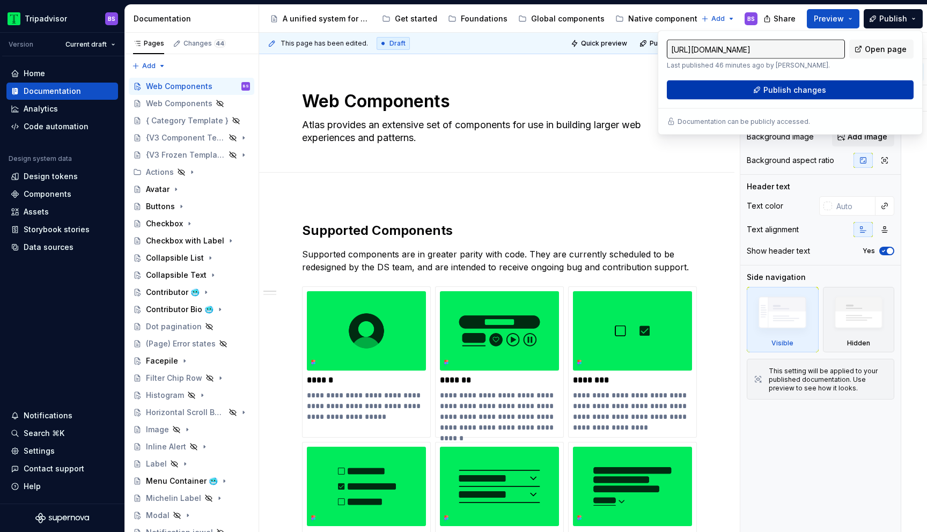
click at [807, 89] on span "Publish changes" at bounding box center [795, 90] width 63 height 11
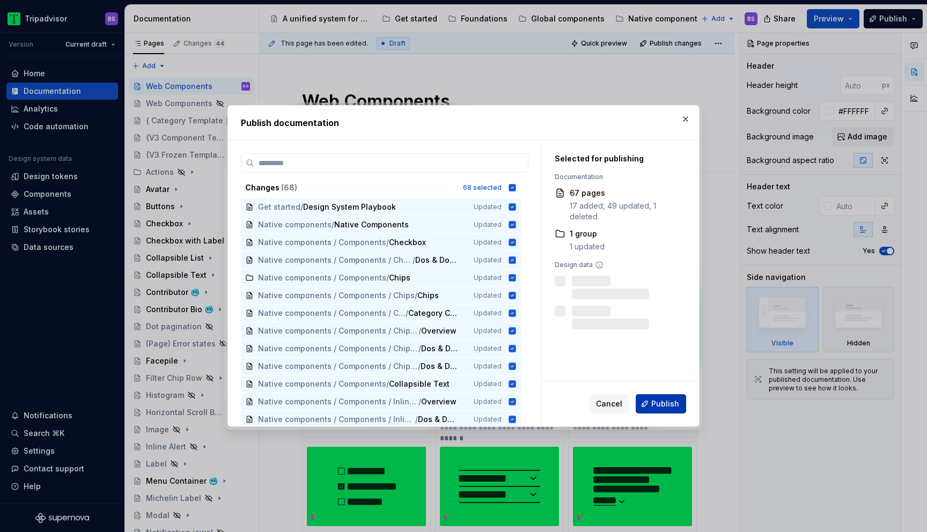
click at [661, 404] on span "Publish" at bounding box center [665, 404] width 28 height 11
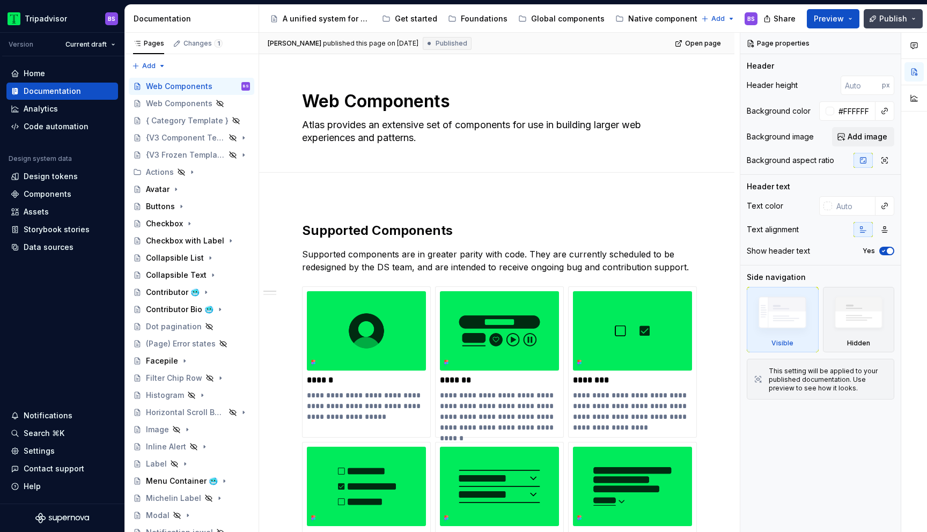
click at [906, 22] on span "Publish" at bounding box center [894, 18] width 28 height 11
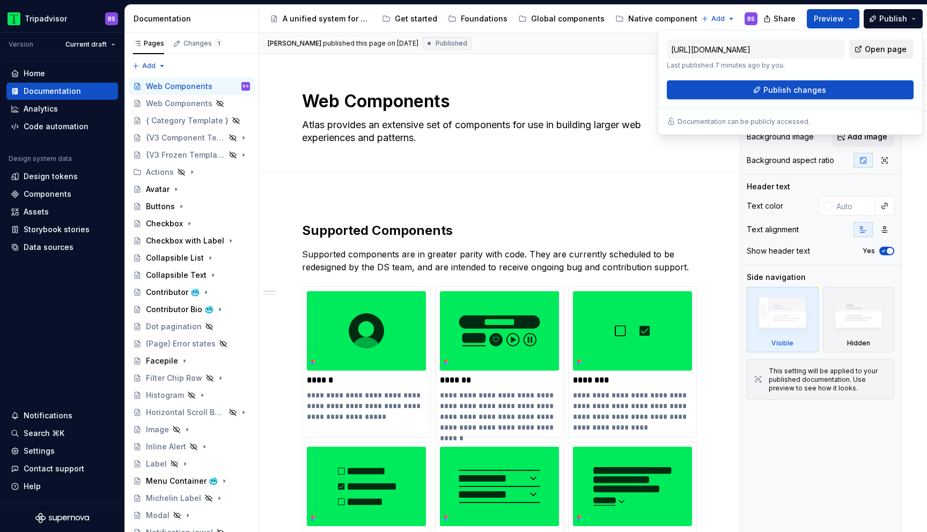
click at [893, 48] on span "Open page" at bounding box center [886, 49] width 42 height 11
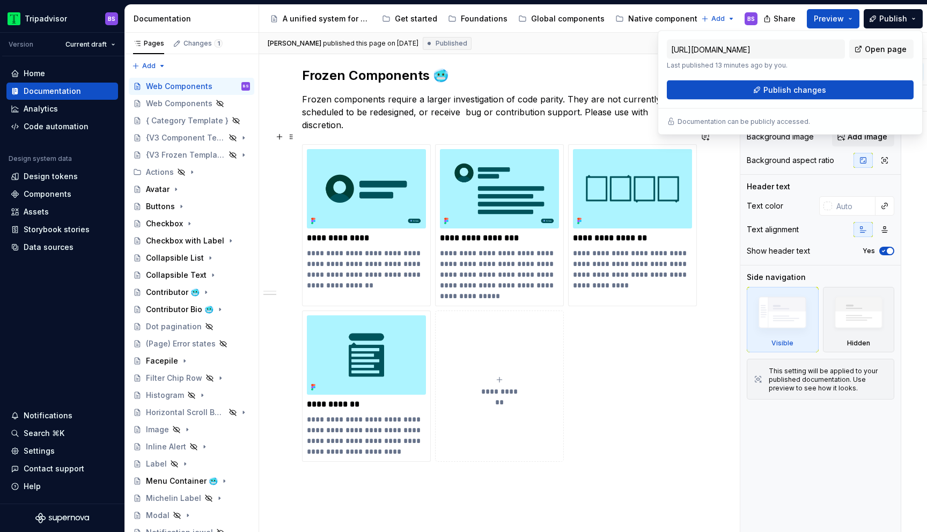
scroll to position [900, 0]
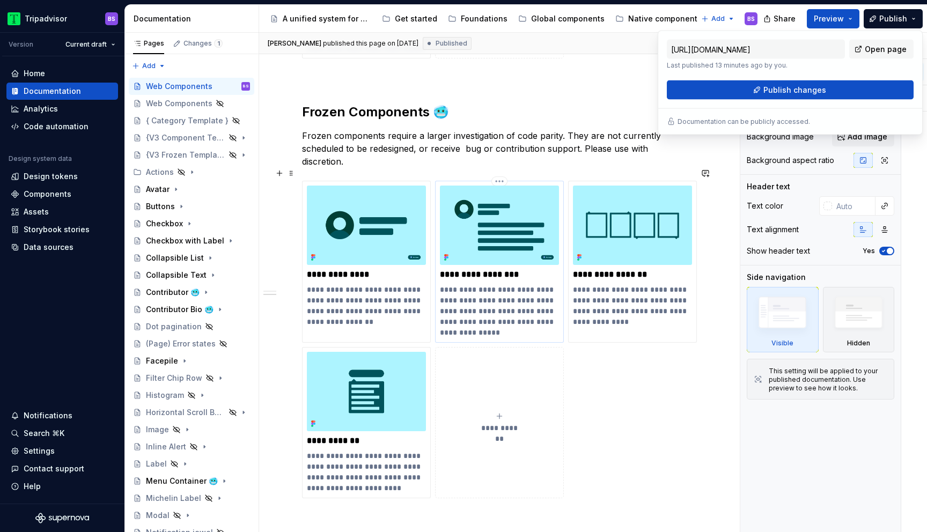
click at [500, 200] on img at bounding box center [499, 225] width 119 height 79
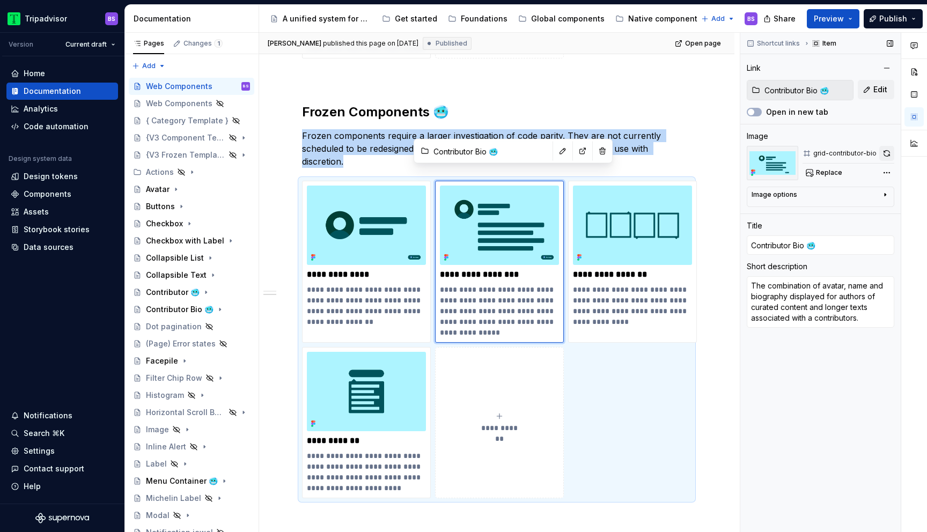
click at [889, 154] on button "button" at bounding box center [887, 153] width 15 height 15
type textarea "*"
type input "Contributor 🥶"
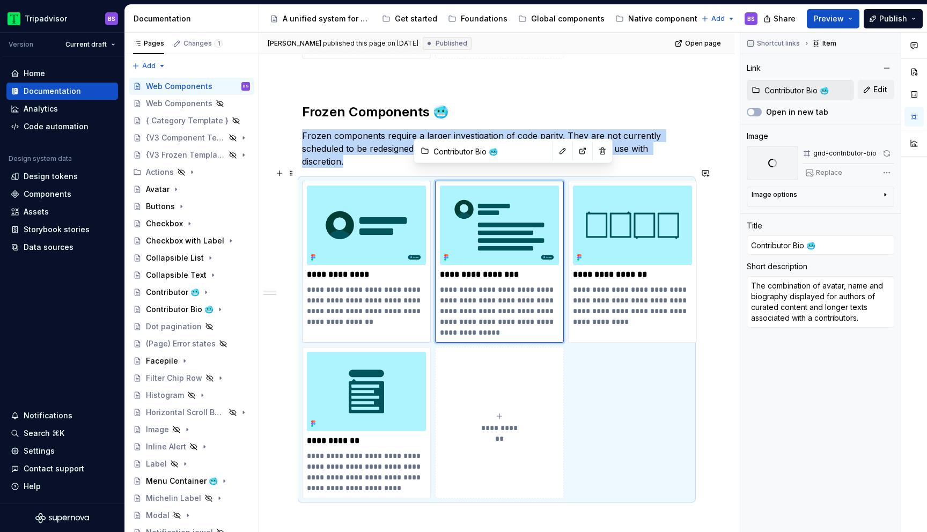
type textarea "The combination avatar, name and number of replies representing a user's contri…"
click at [409, 219] on img at bounding box center [366, 225] width 119 height 79
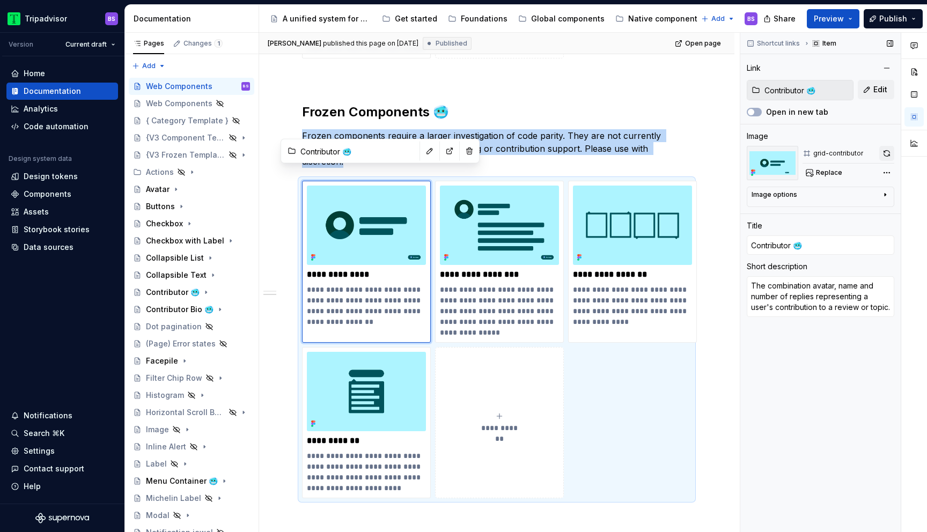
click at [889, 156] on button "button" at bounding box center [887, 153] width 15 height 15
click at [887, 19] on span "Publish" at bounding box center [894, 18] width 28 height 11
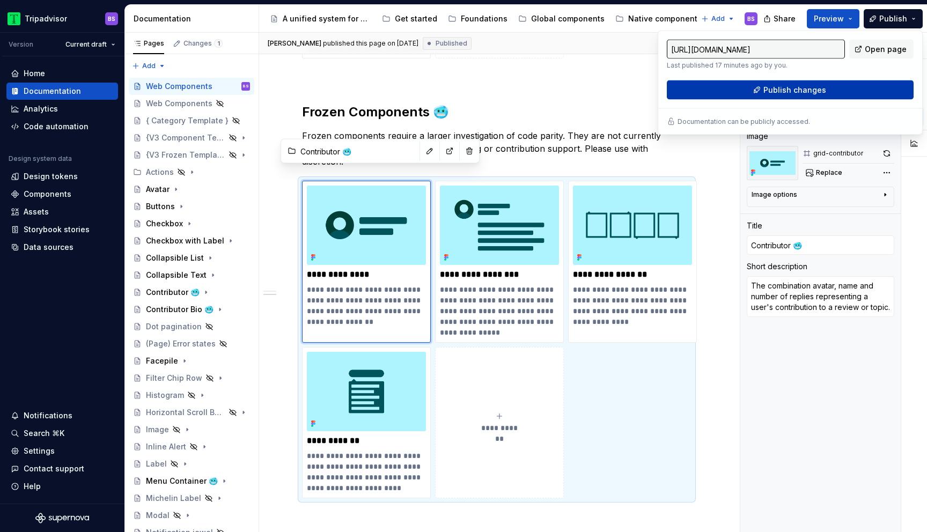
click at [800, 93] on span "Publish changes" at bounding box center [795, 90] width 63 height 11
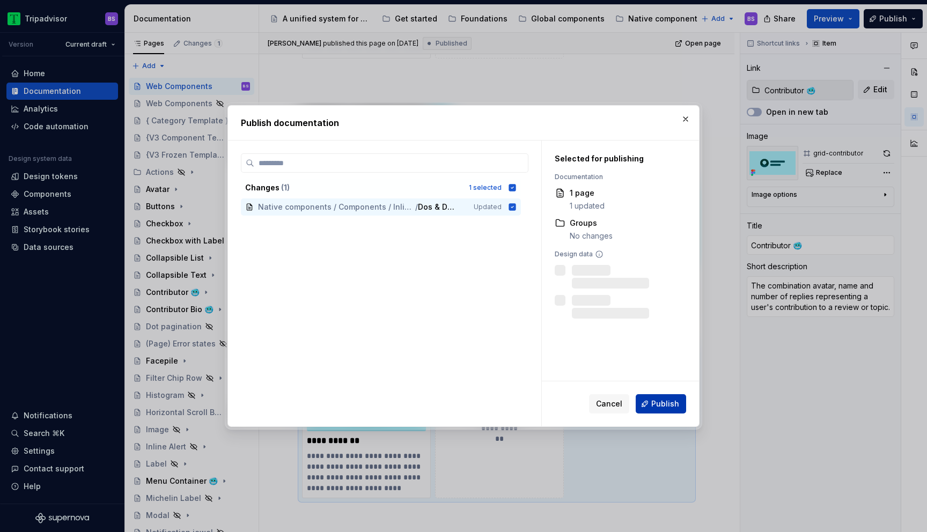
click at [644, 405] on button "Publish" at bounding box center [661, 403] width 50 height 19
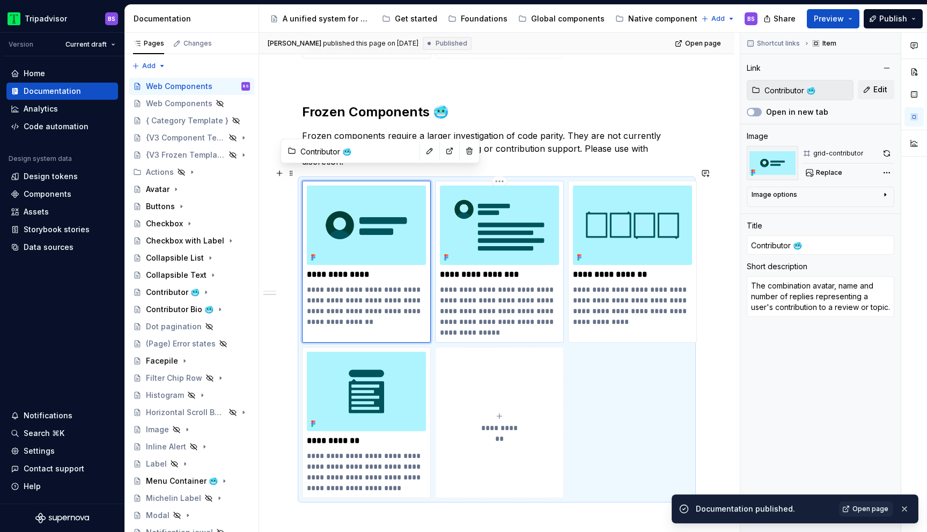
type textarea "*"
type input "Contributor Bio 🥶"
type textarea "The combination of avatar, name and biography displayed for authors of curated …"
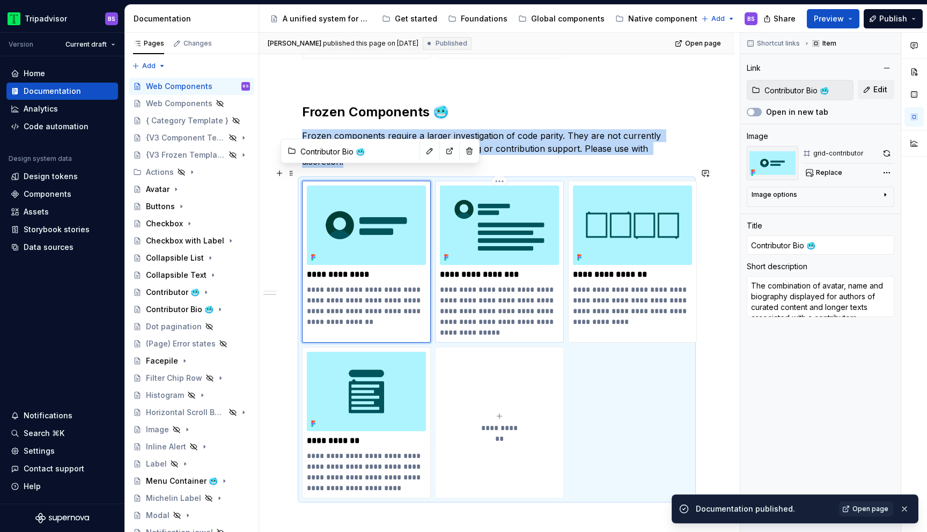
click at [505, 249] on img at bounding box center [499, 225] width 119 height 79
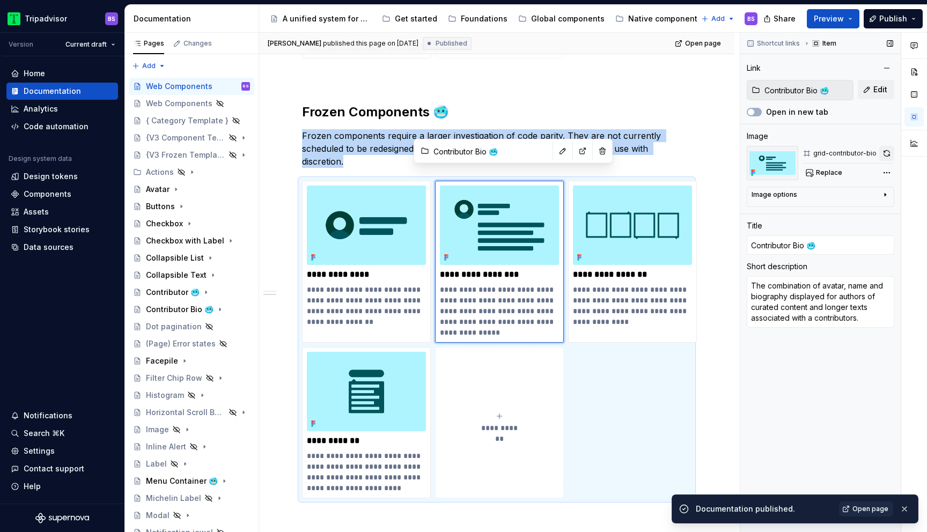
click at [886, 149] on button "button" at bounding box center [887, 153] width 15 height 15
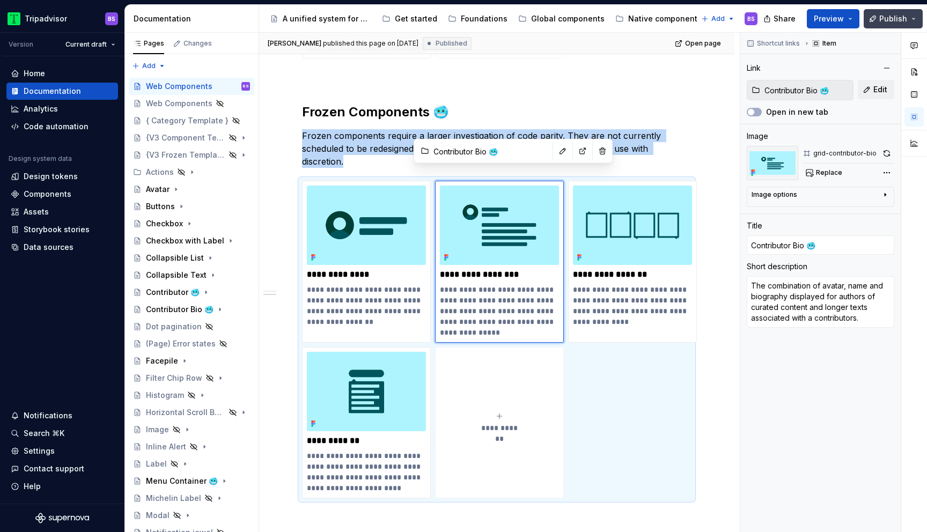
click at [893, 27] on button "Publish" at bounding box center [893, 18] width 59 height 19
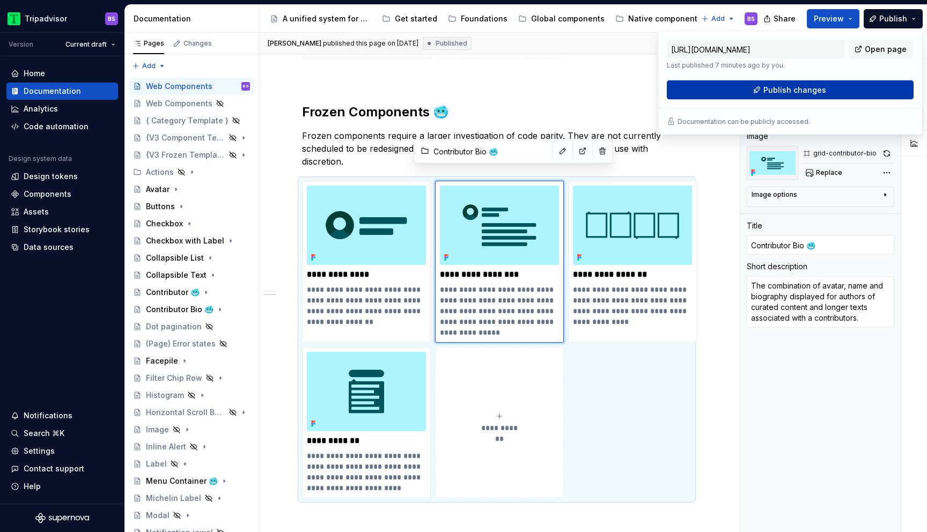
click at [847, 87] on button "Publish changes" at bounding box center [790, 89] width 247 height 19
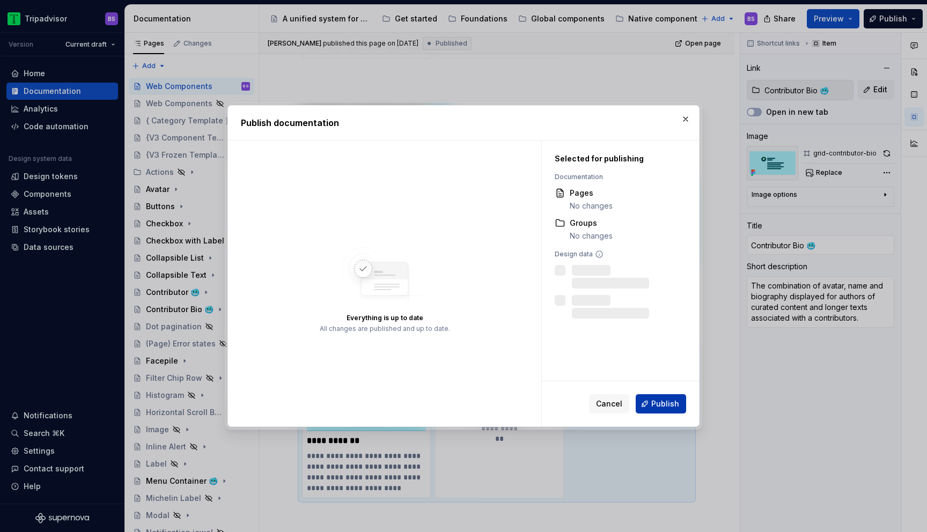
click at [669, 406] on span "Publish" at bounding box center [665, 404] width 28 height 11
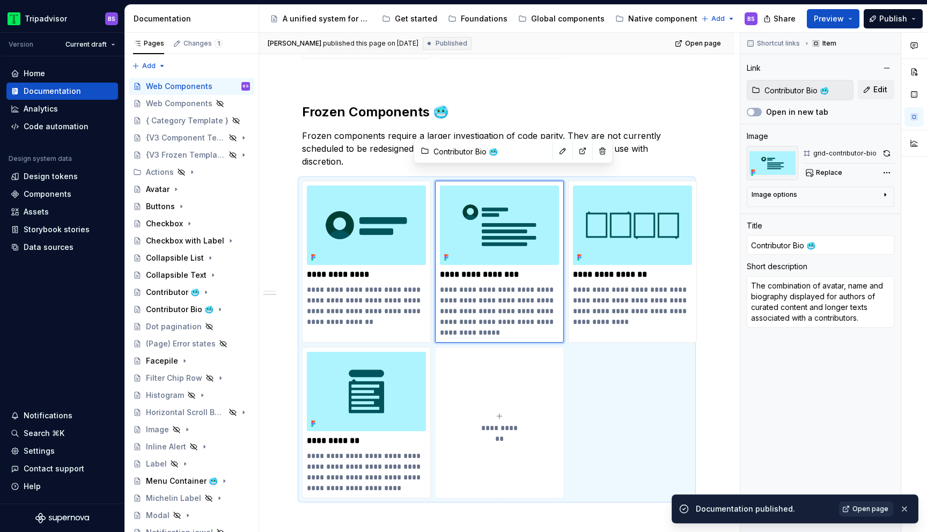
click at [868, 506] on span "Open page" at bounding box center [871, 509] width 36 height 9
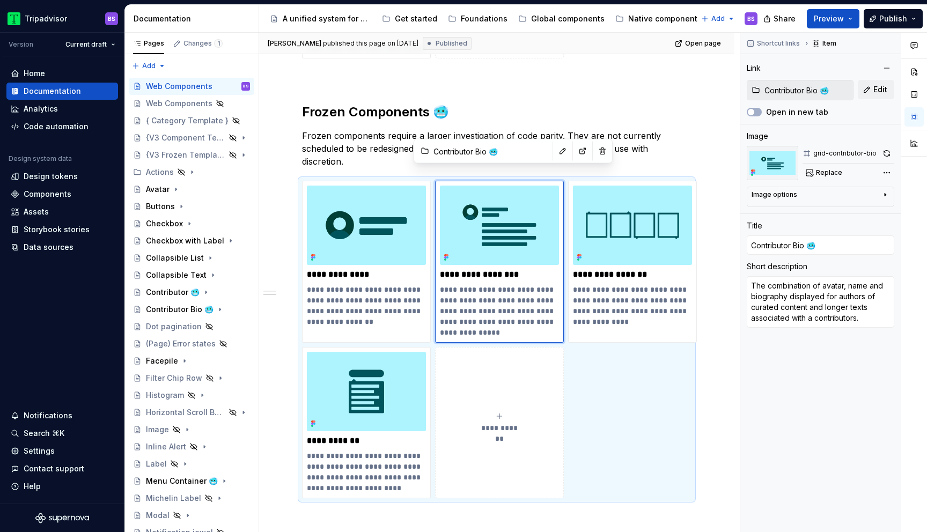
type textarea "*"
